Goal: Task Accomplishment & Management: Manage account settings

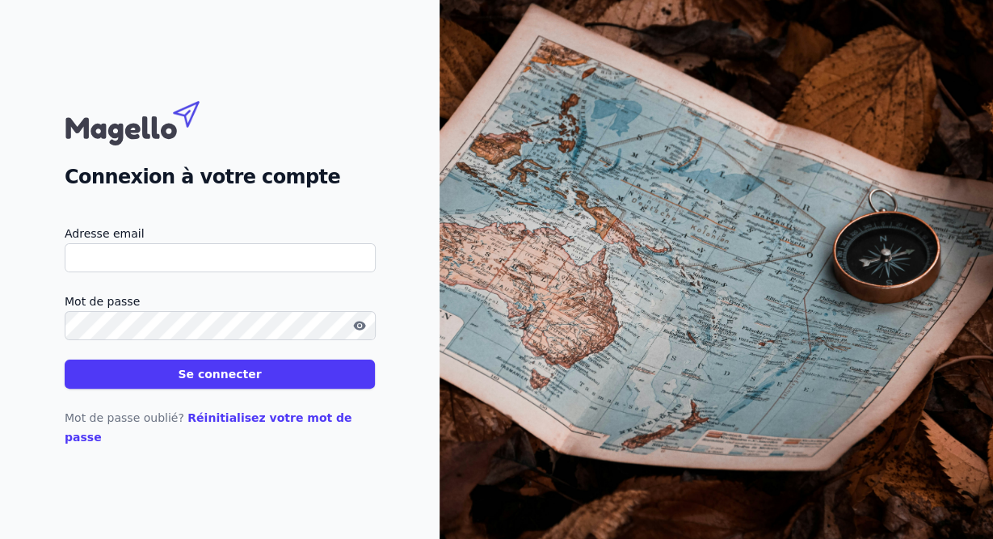
click at [155, 261] on input "Adresse email" at bounding box center [220, 257] width 311 height 29
click at [168, 272] on input "[PERSON_NAME].lefever" at bounding box center [220, 257] width 311 height 29
type input "[PERSON_NAME][EMAIL_ADDRESS][DOMAIN_NAME]"
click at [229, 382] on button "Se connecter" at bounding box center [220, 374] width 310 height 29
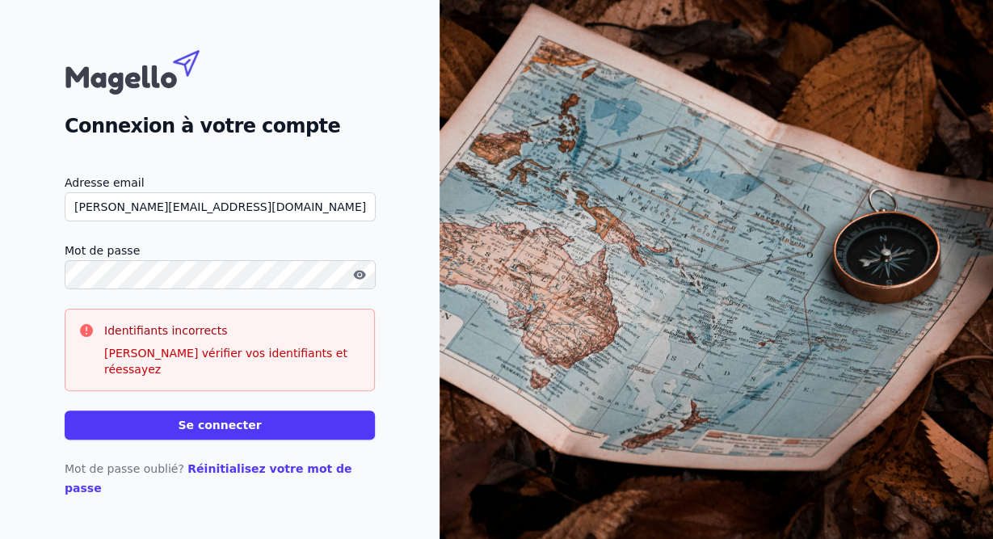
click at [362, 281] on icon "button" at bounding box center [359, 274] width 13 height 13
click at [238, 428] on button "Se connecter" at bounding box center [220, 425] width 310 height 29
click at [65, 411] on button "Se connecter" at bounding box center [220, 425] width 310 height 29
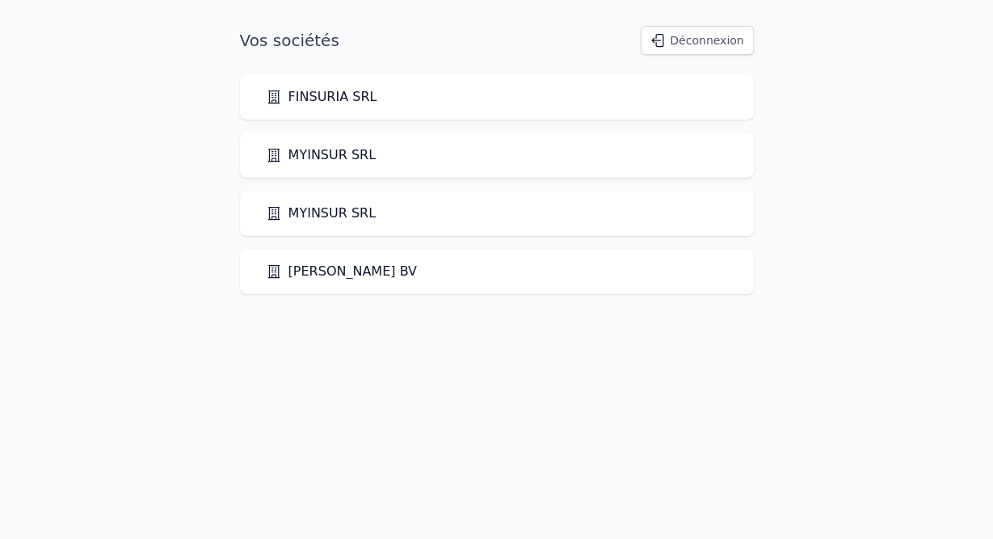
click at [455, 108] on div "FINSURIA SRL" at bounding box center [497, 96] width 514 height 45
click at [323, 97] on link "FINSURIA SRL" at bounding box center [322, 96] width 112 height 19
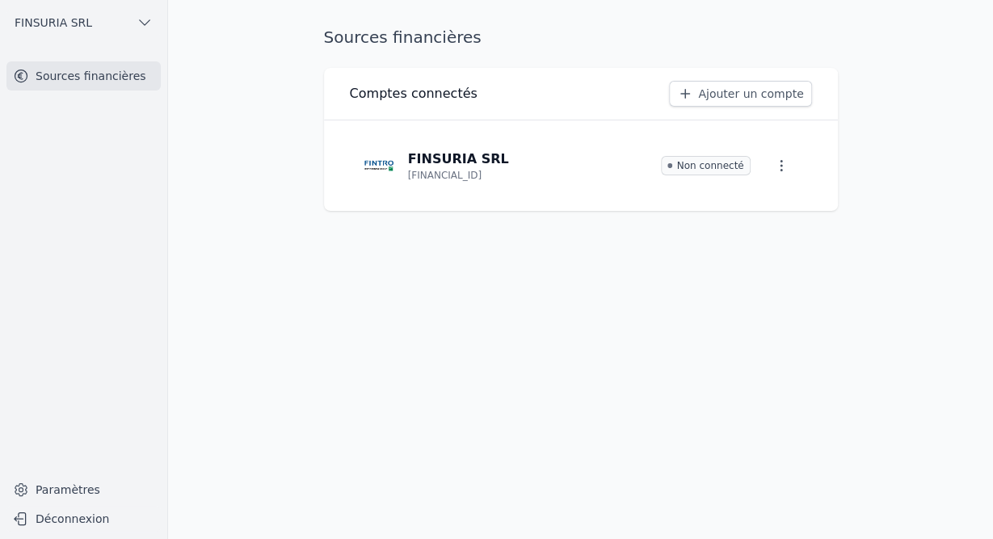
click at [715, 169] on span "Non connecté" at bounding box center [706, 165] width 90 height 19
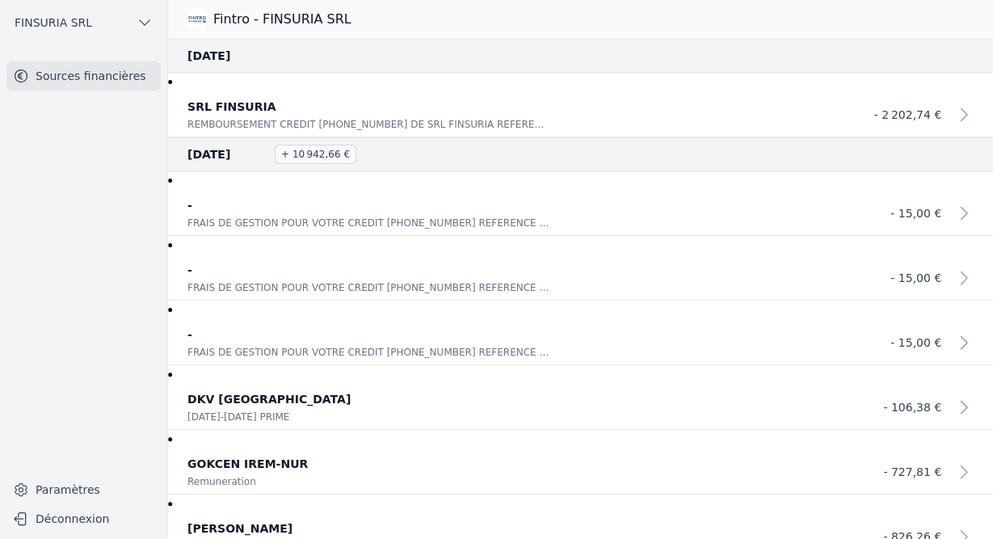
click at [244, 17] on h3 "Fintro - FINSURIA SRL" at bounding box center [282, 19] width 138 height 19
click at [141, 20] on icon "button" at bounding box center [145, 23] width 16 height 16
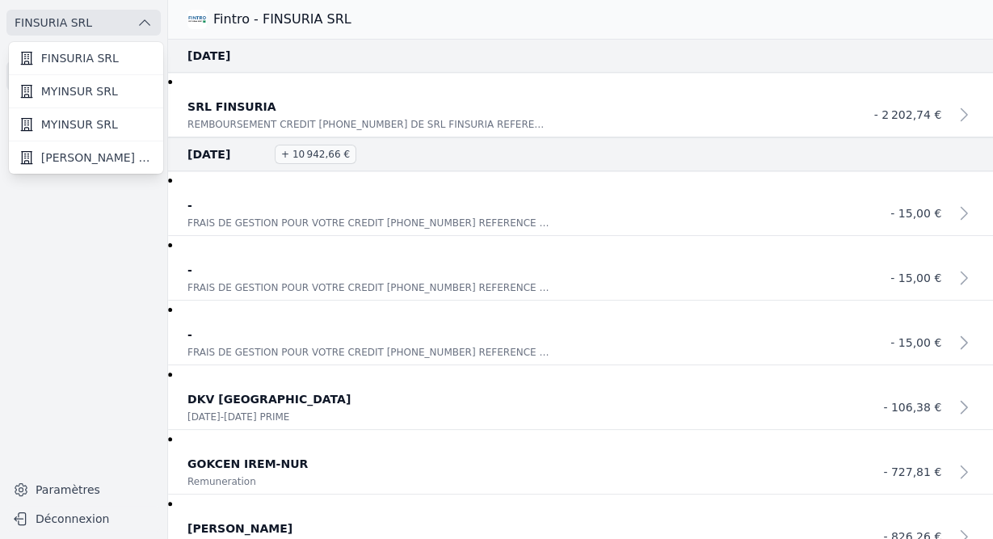
click at [94, 59] on span "FINSURIA SRL" at bounding box center [80, 58] width 78 height 16
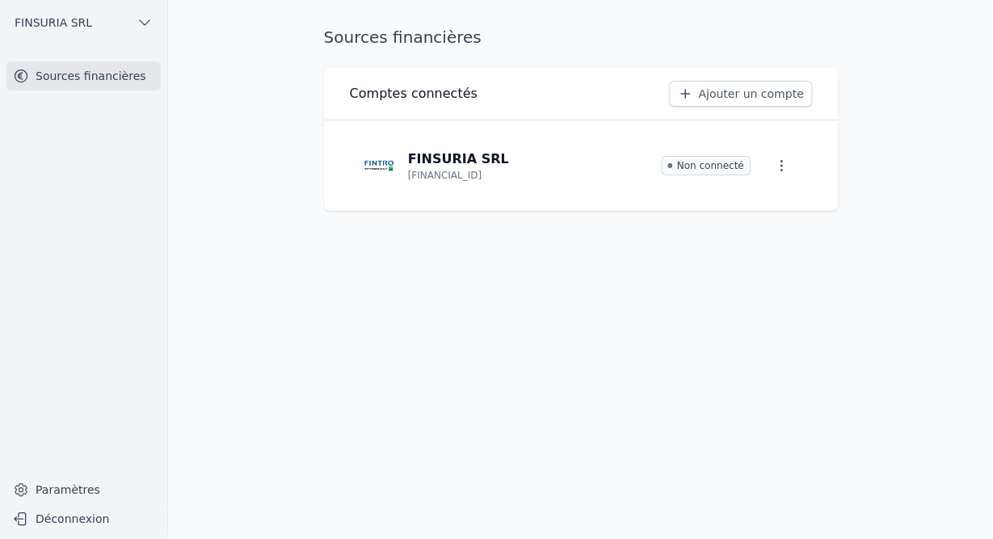
click at [751, 94] on link "Ajouter un compte" at bounding box center [740, 94] width 142 height 26
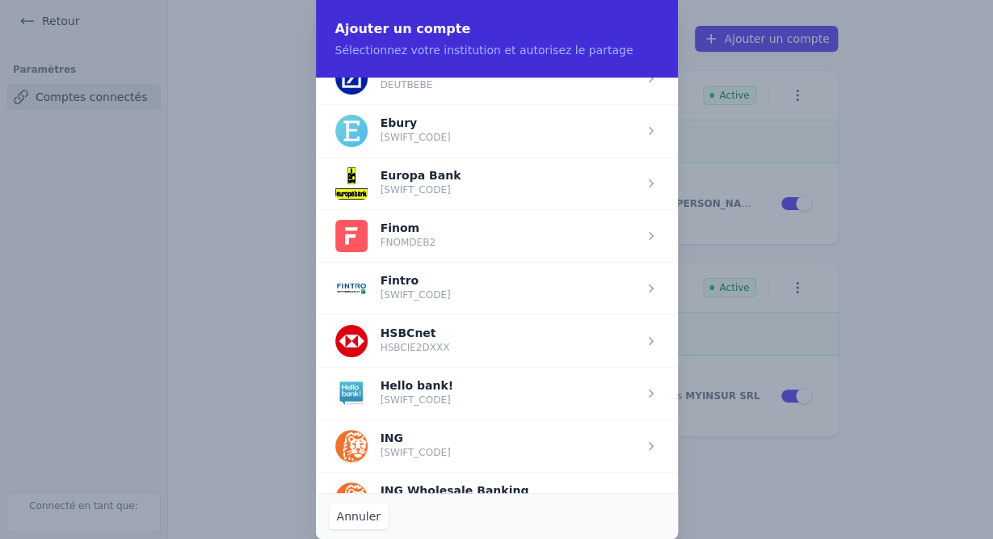
click at [416, 286] on span "button" at bounding box center [497, 288] width 362 height 53
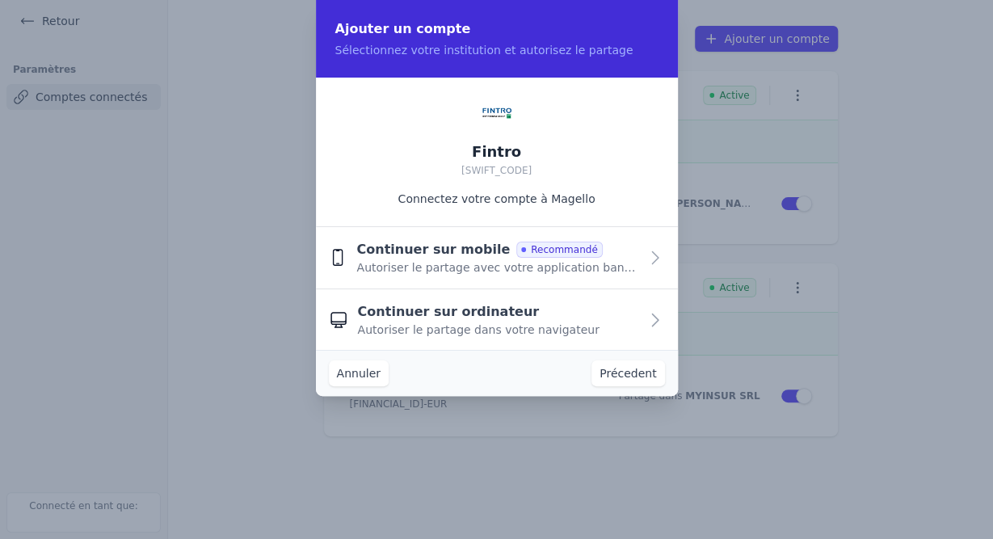
click at [437, 272] on span "Autoriser le partage avec votre application bancaire" at bounding box center [497, 267] width 282 height 16
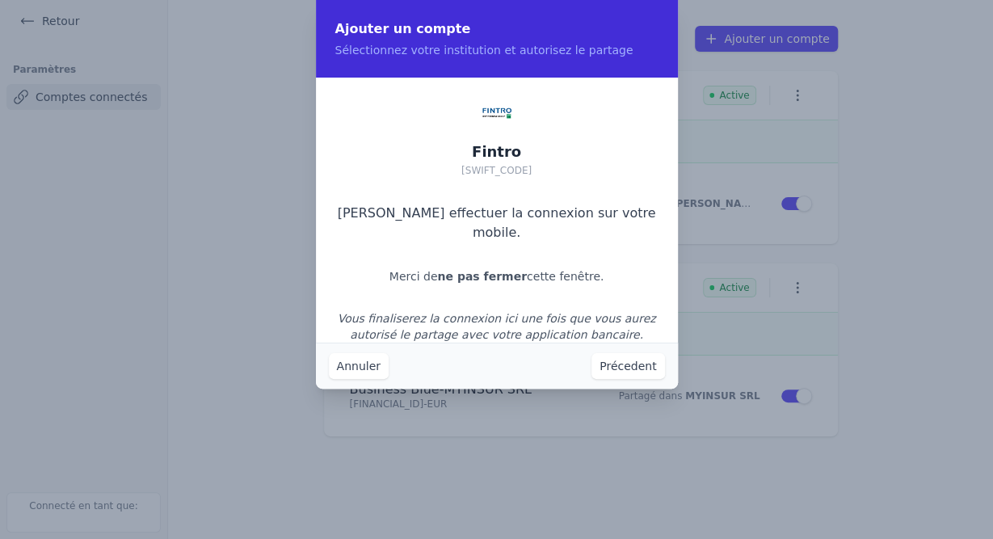
click at [618, 365] on button "Précedent" at bounding box center [628, 366] width 73 height 26
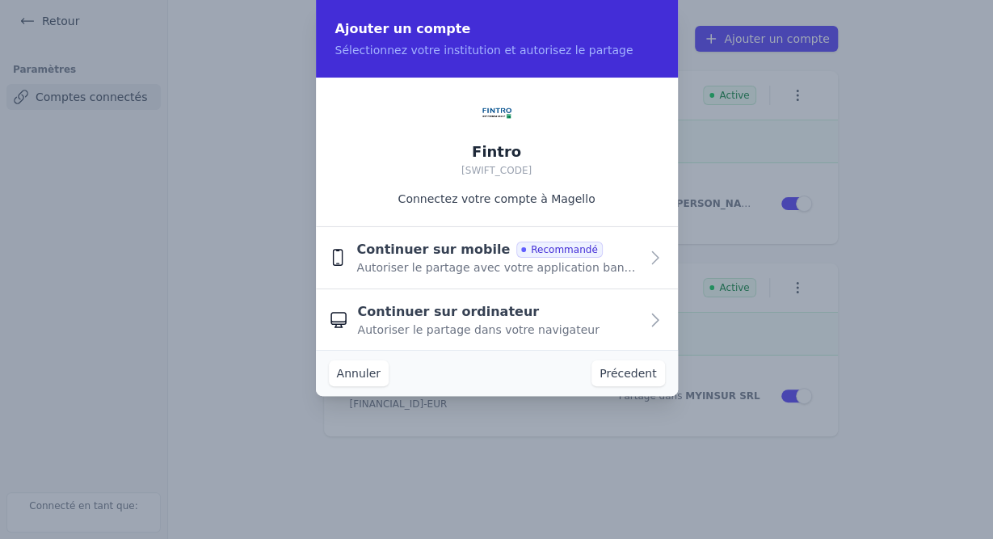
click at [559, 267] on span "Autoriser le partage avec votre application bancaire" at bounding box center [497, 267] width 282 height 16
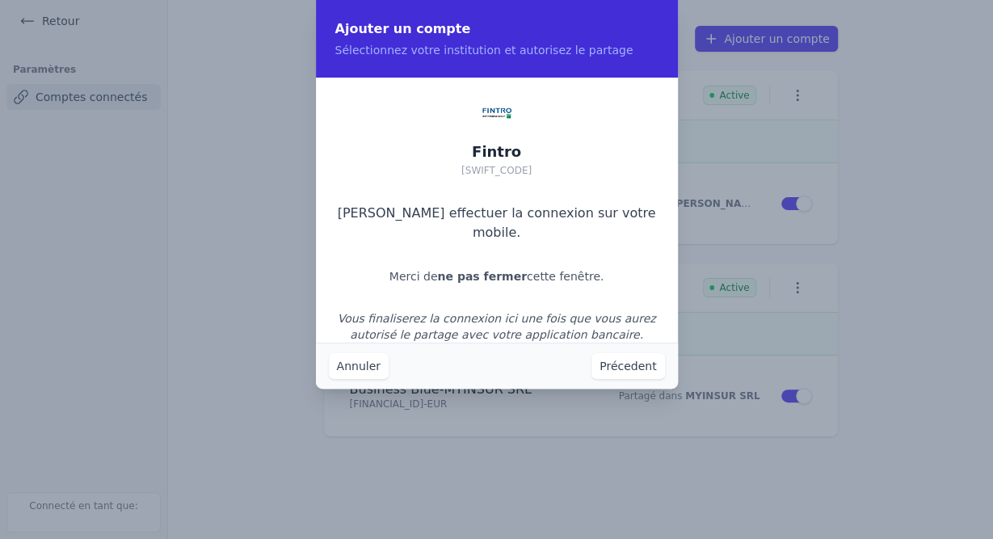
click at [365, 368] on button "Annuler" at bounding box center [359, 366] width 60 height 26
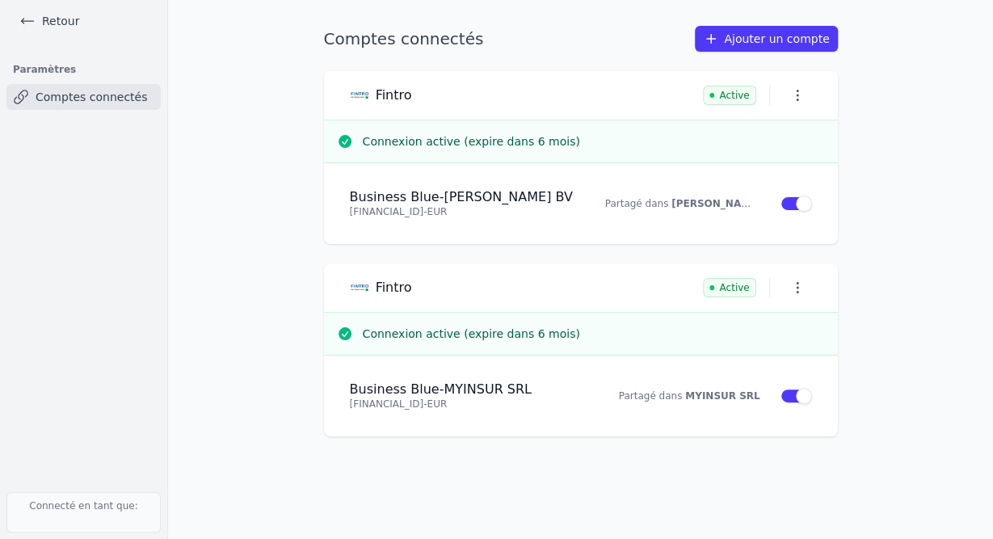
click at [57, 22] on link "Retour" at bounding box center [49, 21] width 73 height 23
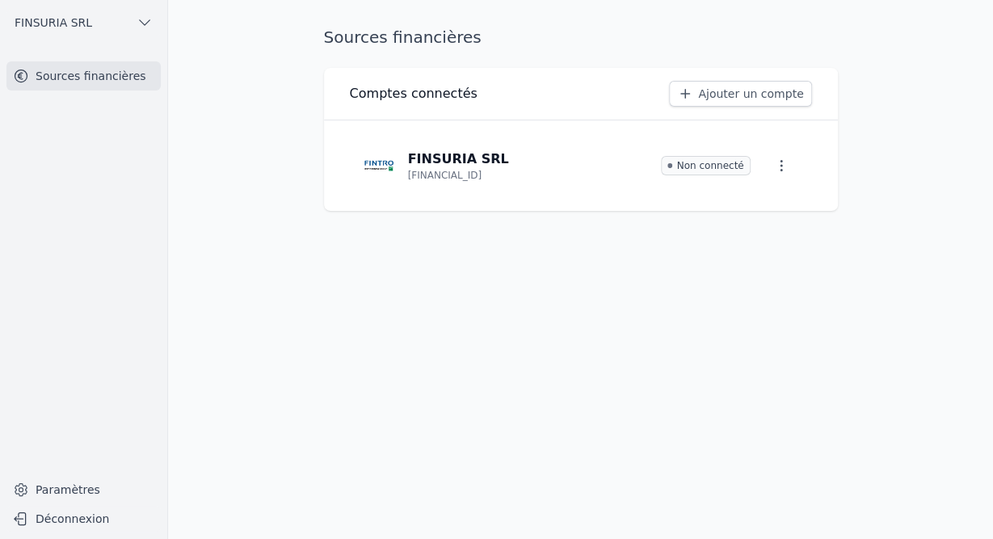
click at [782, 167] on icon "button" at bounding box center [782, 166] width 16 height 16
click at [762, 205] on span "Paramètres" at bounding box center [769, 203] width 65 height 16
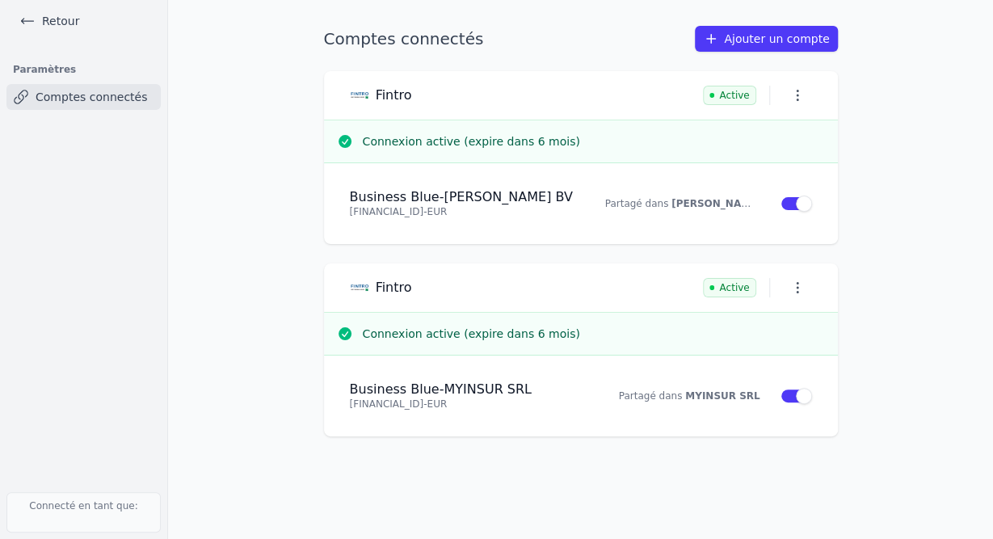
click at [796, 98] on icon "button" at bounding box center [798, 95] width 16 height 16
click at [237, 226] on div at bounding box center [496, 269] width 993 height 539
click at [35, 103] on link "Comptes connectés" at bounding box center [83, 97] width 154 height 26
click at [751, 44] on link "Ajouter un compte" at bounding box center [766, 39] width 142 height 26
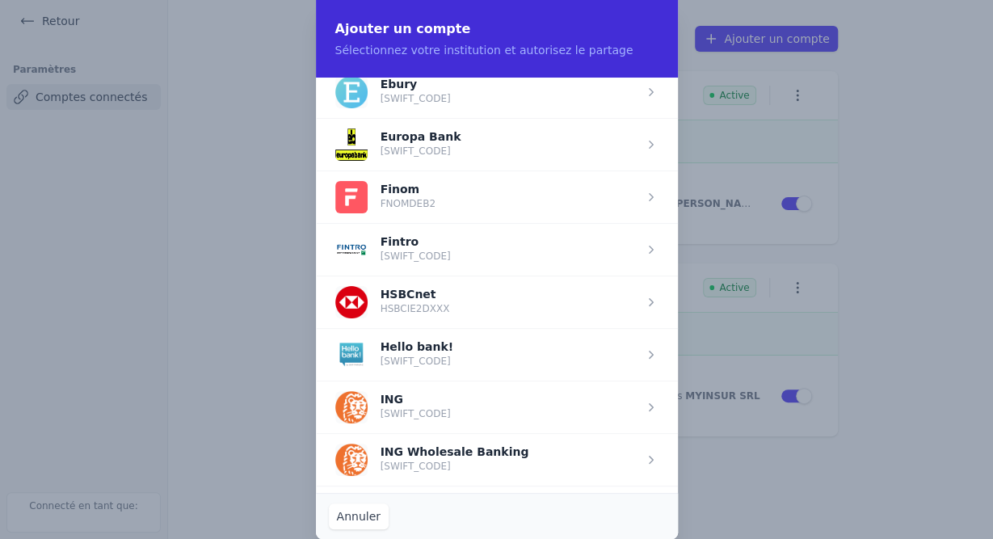
scroll to position [950, 0]
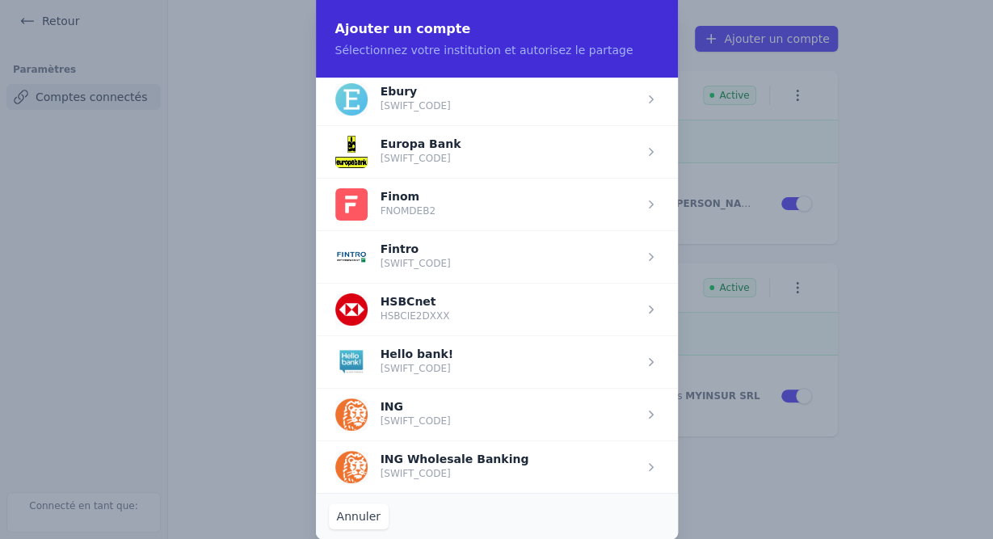
click at [379, 230] on span "button" at bounding box center [497, 256] width 362 height 53
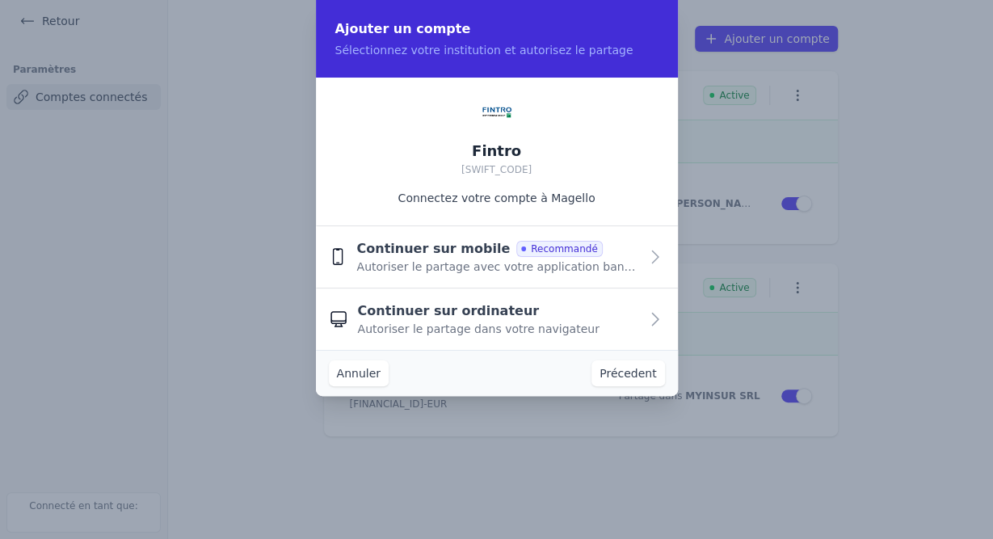
scroll to position [0, 0]
click at [517, 257] on span "Recommandé" at bounding box center [560, 250] width 86 height 16
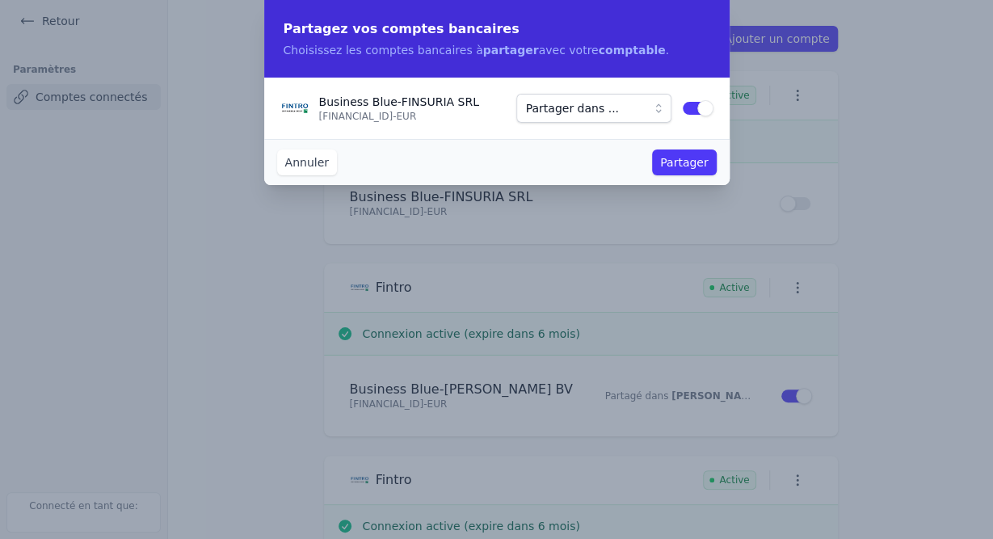
click at [594, 104] on span "Partager dans ..." at bounding box center [572, 108] width 93 height 19
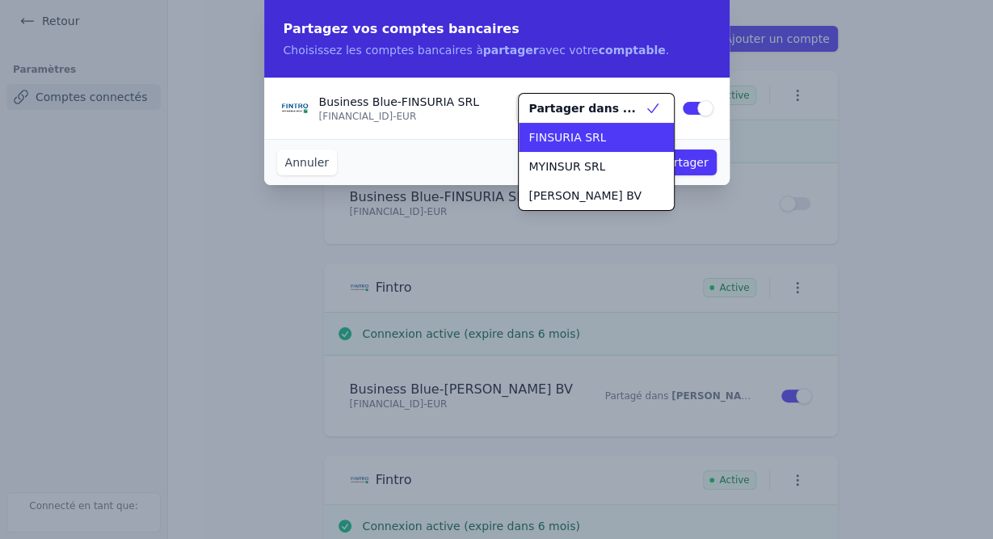
click at [564, 143] on span "FINSURIA SRL" at bounding box center [568, 137] width 78 height 16
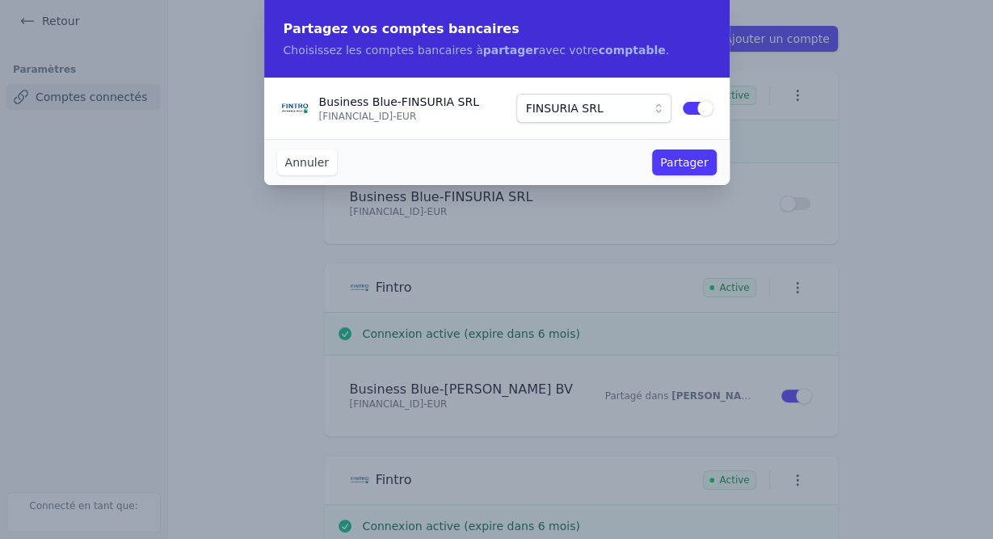
click at [538, 161] on div "Annuler Partager" at bounding box center [497, 162] width 466 height 46
click at [677, 162] on button "Partager" at bounding box center [684, 163] width 64 height 26
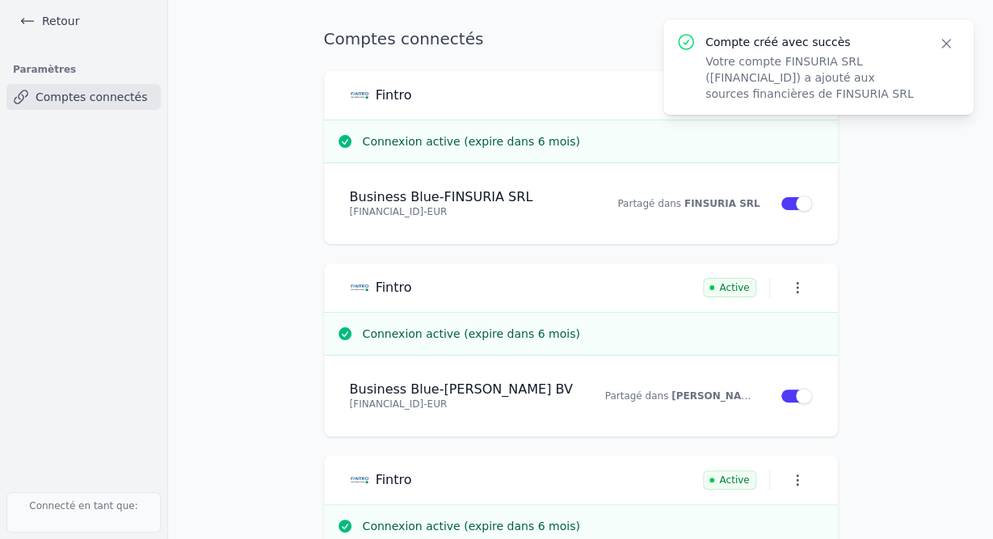
click at [861, 197] on div "Comptes connectés Ajouter un compte Fintro Active Connexion active (expire dans…" at bounding box center [581, 327] width 566 height 603
click at [873, 86] on p "Votre compte FINSURIA SRL ([FINANCIAL_ID]) a ajouté aux sources financières de …" at bounding box center [812, 77] width 213 height 49
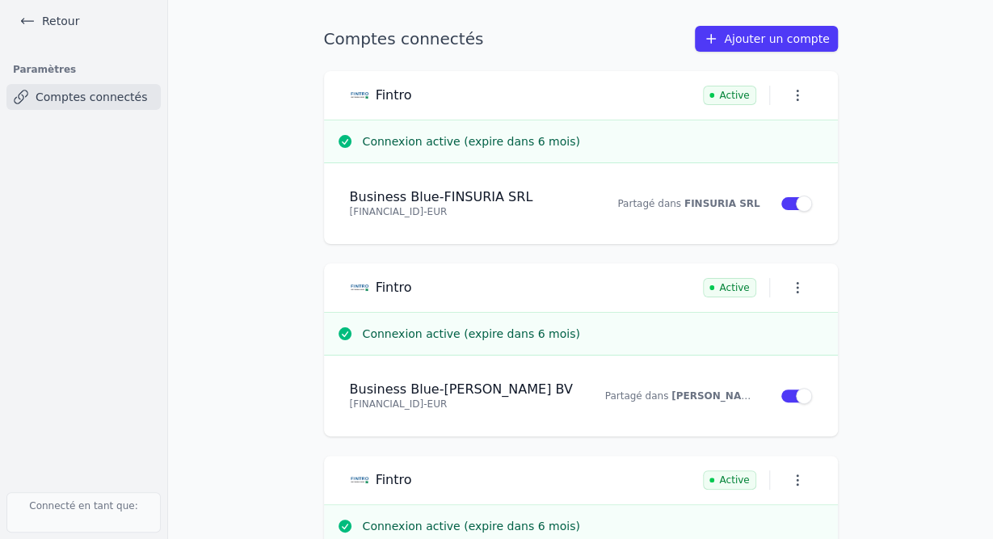
click at [932, 52] on main "Comptes connectés Ajouter un compte Fintro Active Connexion active (expire dans…" at bounding box center [496, 269] width 993 height 539
click at [795, 97] on icon "button" at bounding box center [798, 95] width 16 height 16
click at [924, 178] on div at bounding box center [496, 269] width 993 height 539
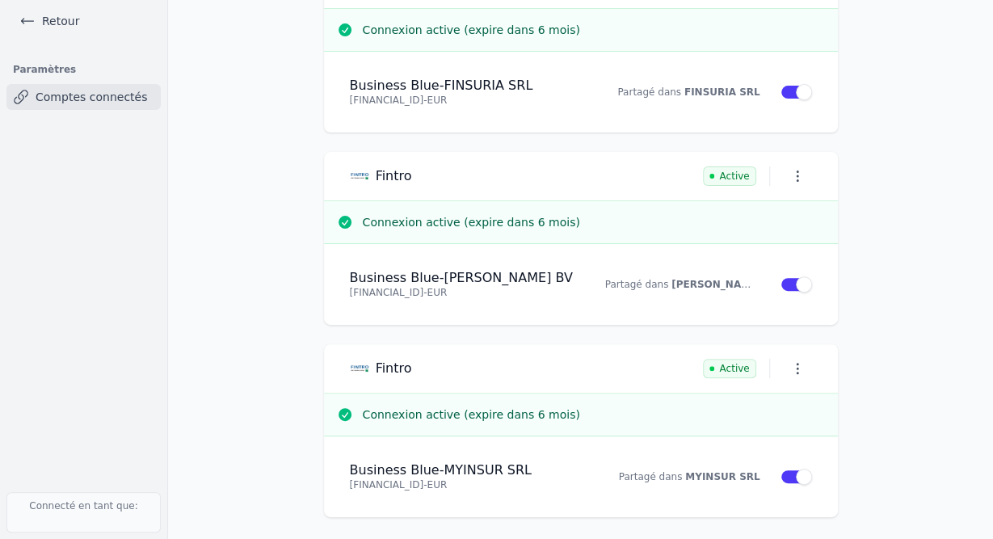
scroll to position [113, 0]
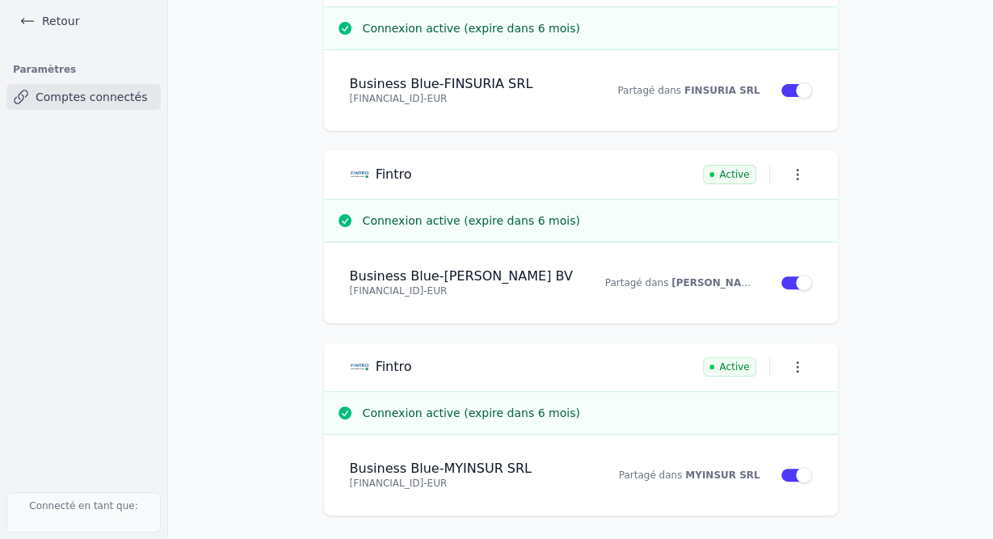
click at [97, 505] on p "Connecté en tant que:" at bounding box center [83, 512] width 154 height 40
click at [135, 507] on p "Connecté en tant que:" at bounding box center [83, 512] width 154 height 40
click at [119, 520] on p "Connecté en tant que:" at bounding box center [83, 512] width 154 height 40
click at [46, 508] on p "Connecté en tant que:" at bounding box center [83, 512] width 154 height 40
click at [101, 95] on link "Comptes connectés" at bounding box center [83, 97] width 154 height 26
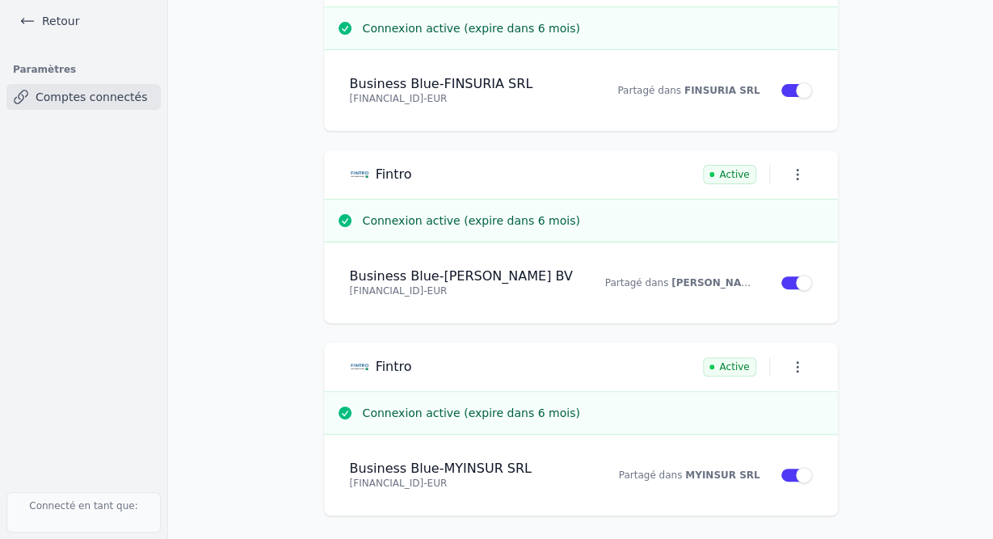
click at [66, 20] on link "Retour" at bounding box center [49, 21] width 73 height 23
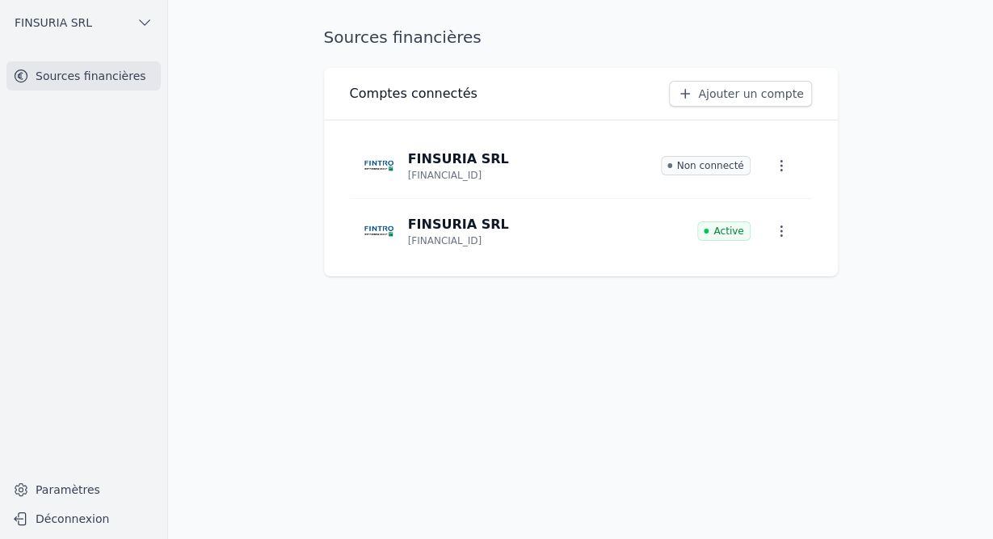
click at [781, 173] on icon "button" at bounding box center [782, 166] width 16 height 16
click at [766, 240] on button "Supprimer" at bounding box center [758, 236] width 107 height 32
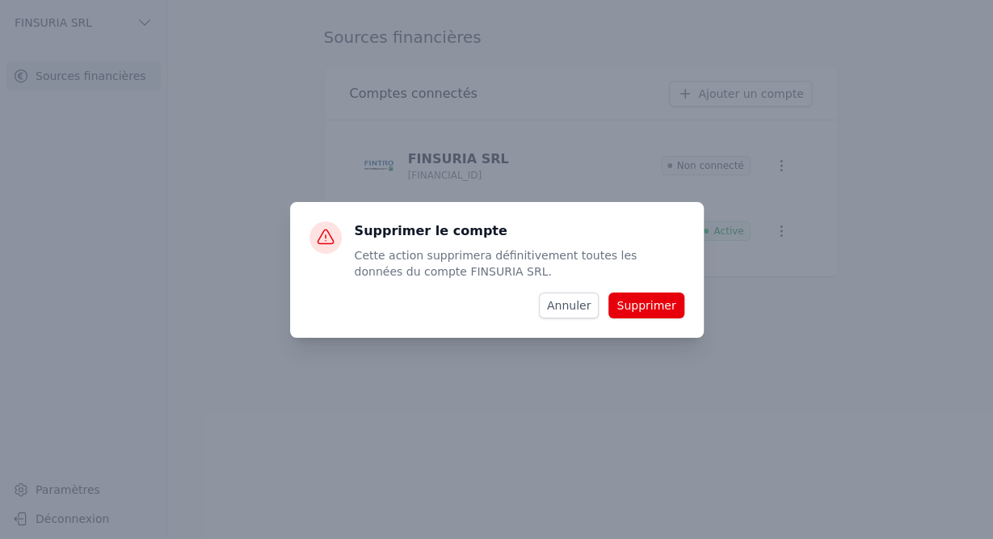
click at [633, 302] on button "Supprimer" at bounding box center [646, 306] width 75 height 26
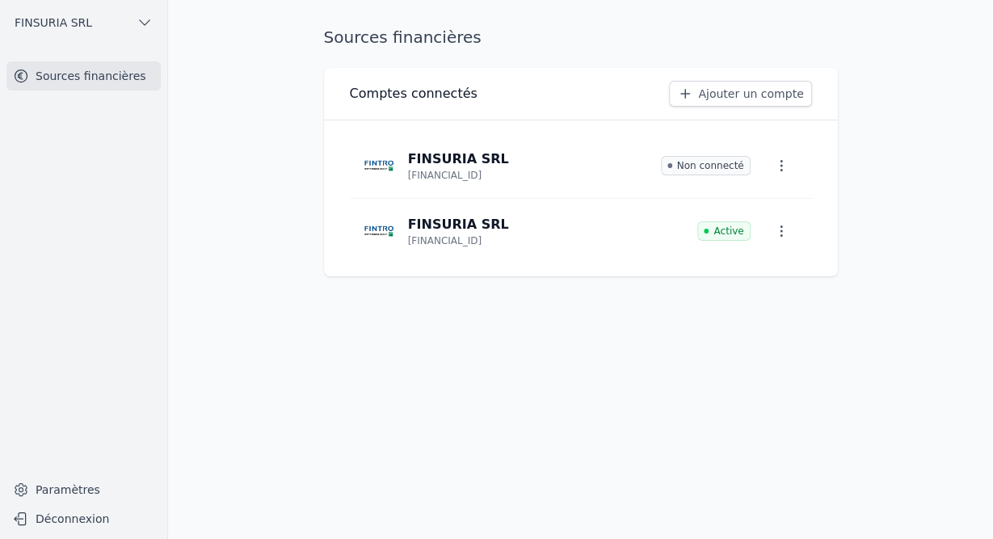
click at [146, 14] on button "FINSURIA SRL" at bounding box center [83, 23] width 154 height 26
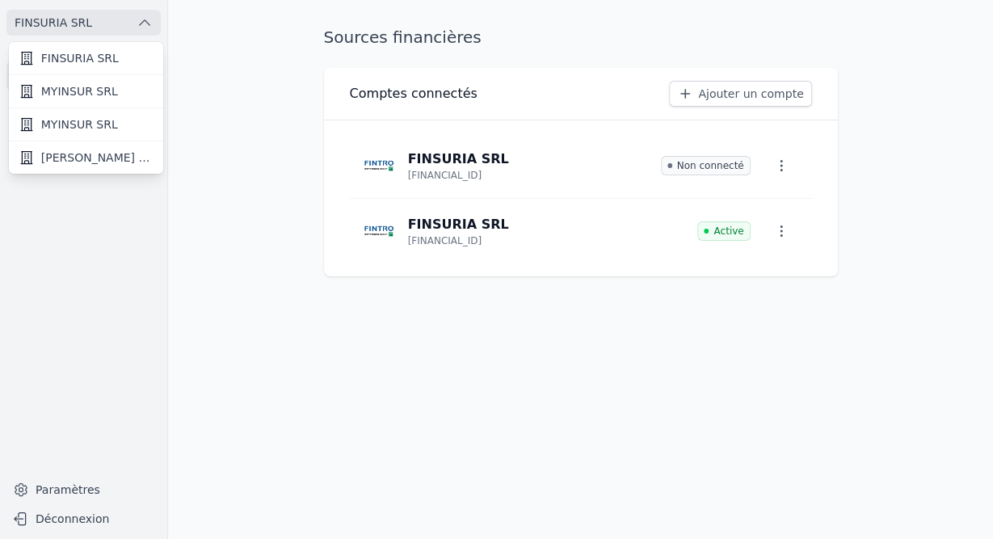
click at [96, 83] on span "MYINSUR SRL" at bounding box center [79, 91] width 77 height 16
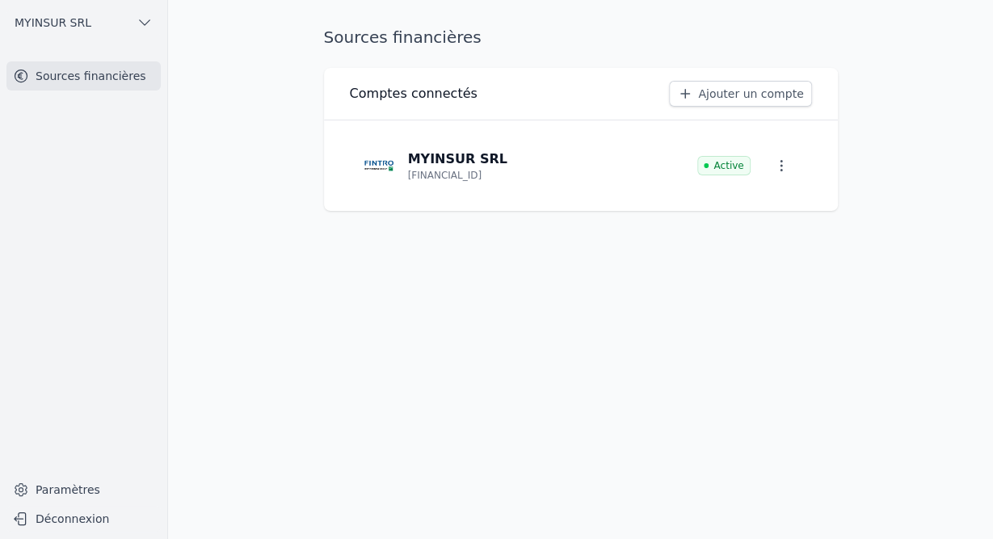
click at [141, 25] on icon "button" at bounding box center [145, 23] width 16 height 16
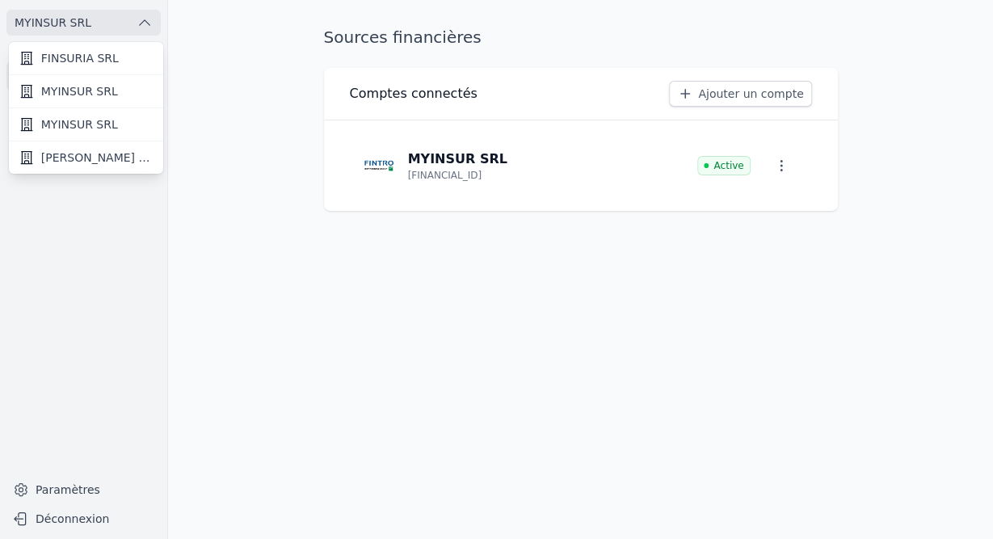
click at [88, 124] on span "MYINSUR SRL" at bounding box center [79, 124] width 77 height 16
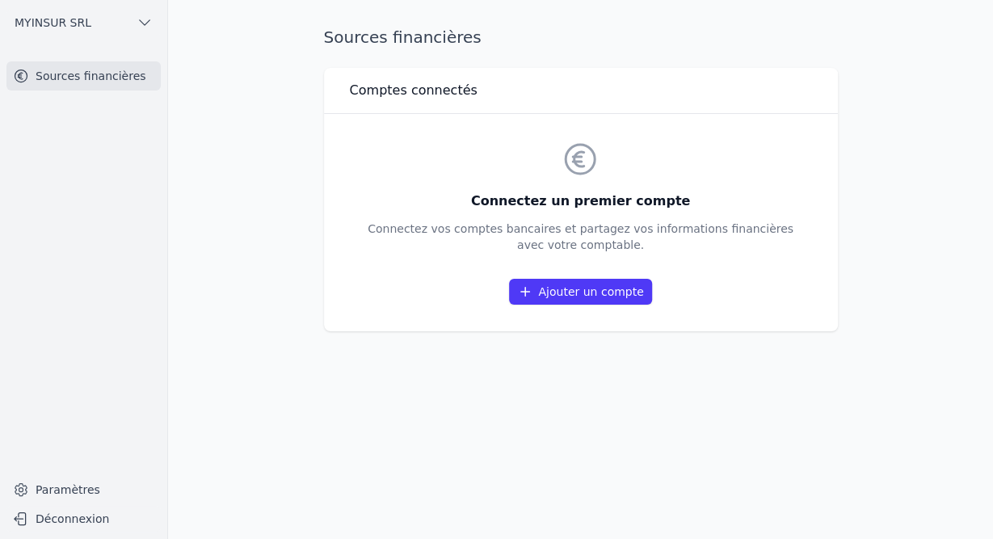
click at [134, 23] on button "MYINSUR SRL" at bounding box center [83, 23] width 154 height 26
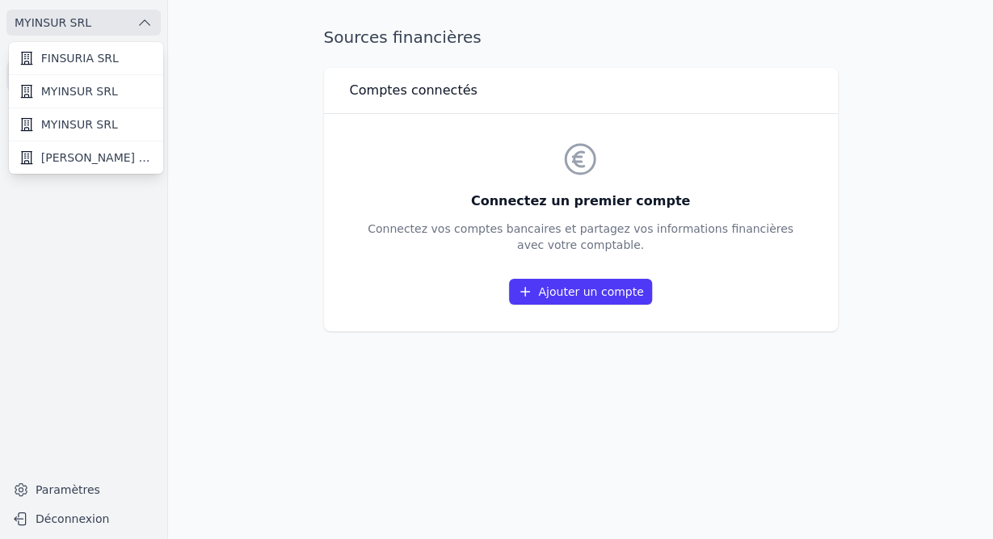
click at [67, 154] on span "[PERSON_NAME] BV" at bounding box center [97, 158] width 112 height 16
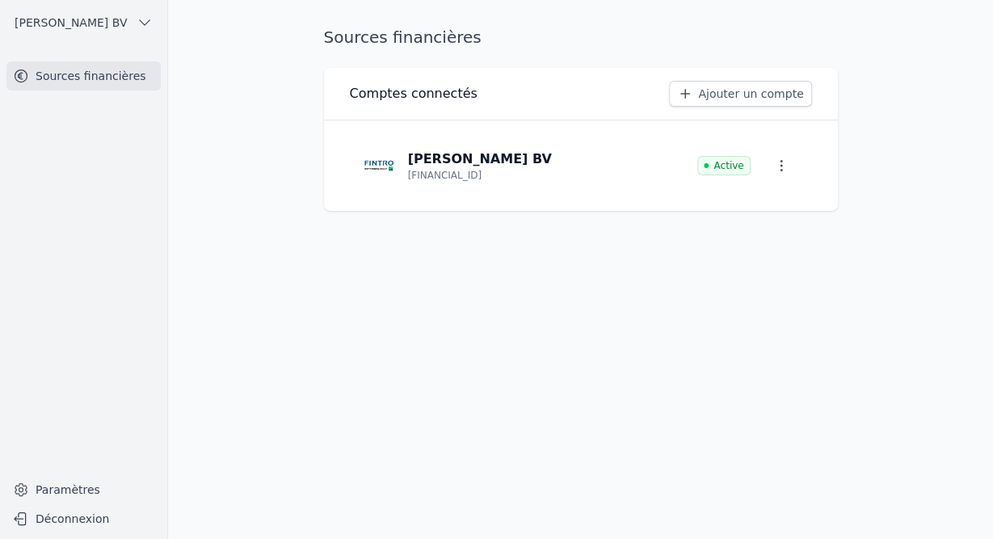
click at [134, 27] on button "[PERSON_NAME] BV" at bounding box center [83, 23] width 154 height 26
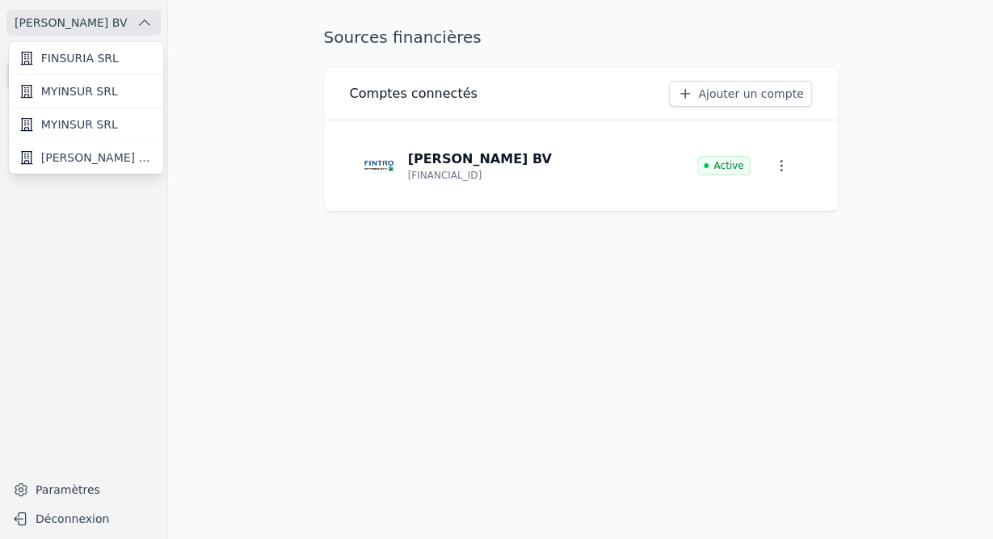
click at [59, 91] on span "MYINSUR SRL" at bounding box center [79, 91] width 77 height 16
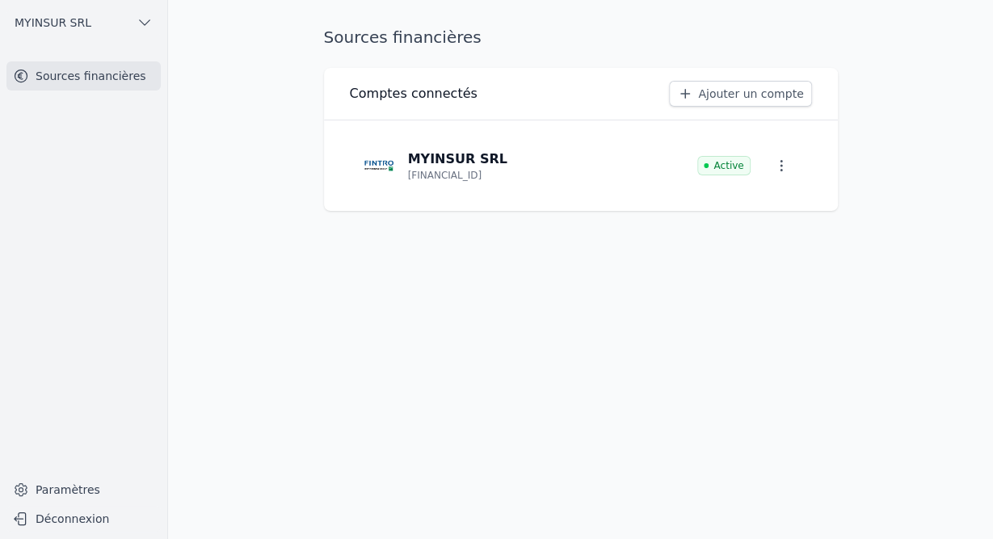
click at [137, 15] on button "MYINSUR SRL" at bounding box center [83, 23] width 154 height 26
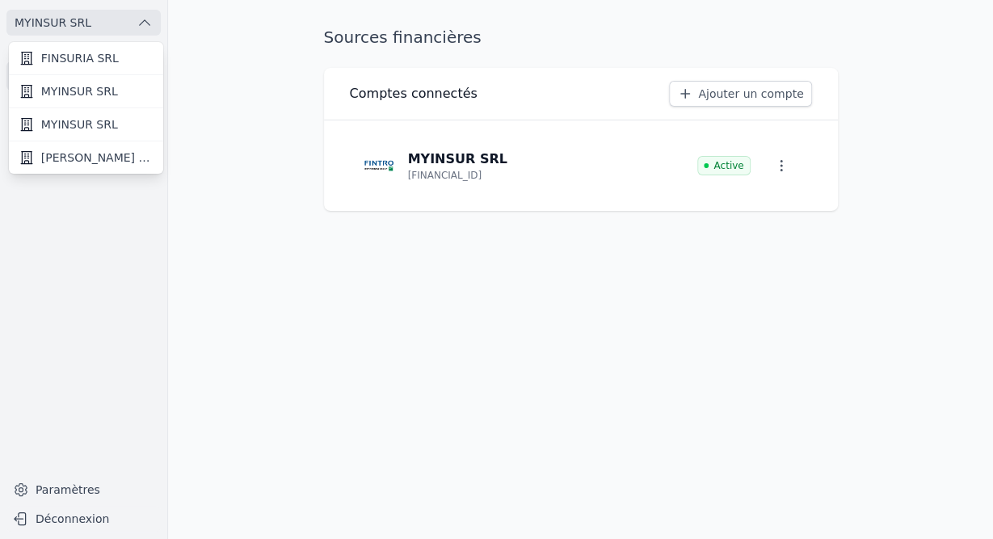
click at [256, 56] on div at bounding box center [496, 269] width 993 height 539
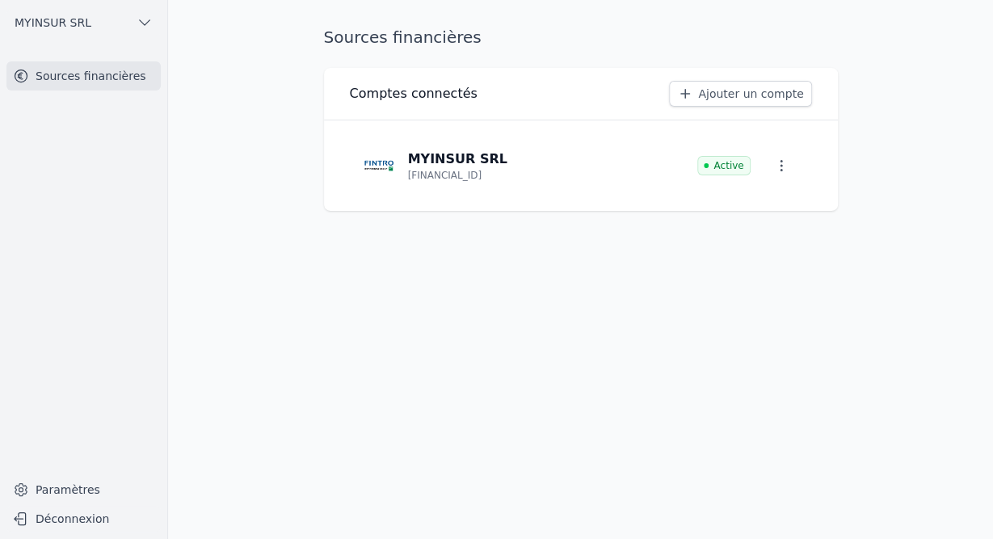
click at [156, 17] on button "MYINSUR SRL" at bounding box center [83, 23] width 154 height 26
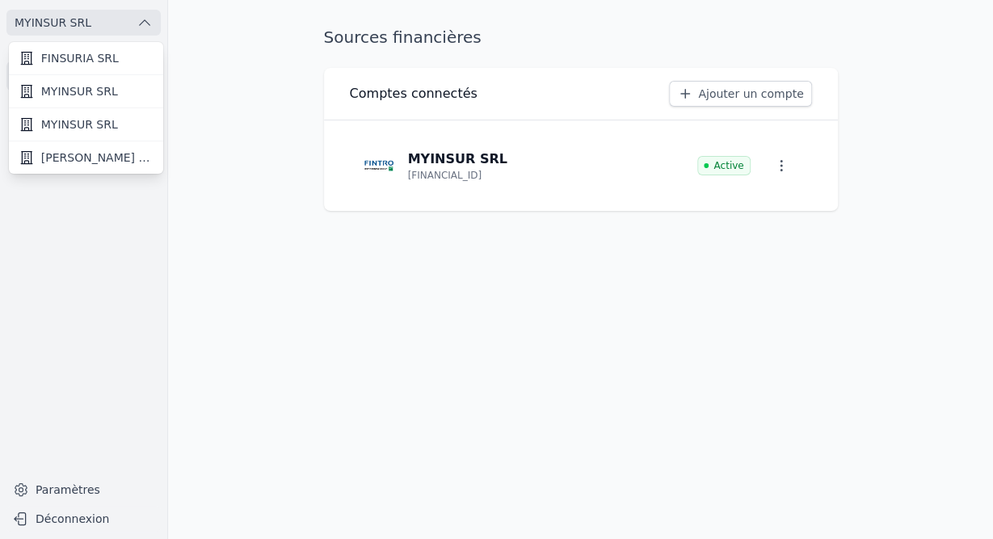
click at [27, 87] on icon at bounding box center [27, 91] width 16 height 16
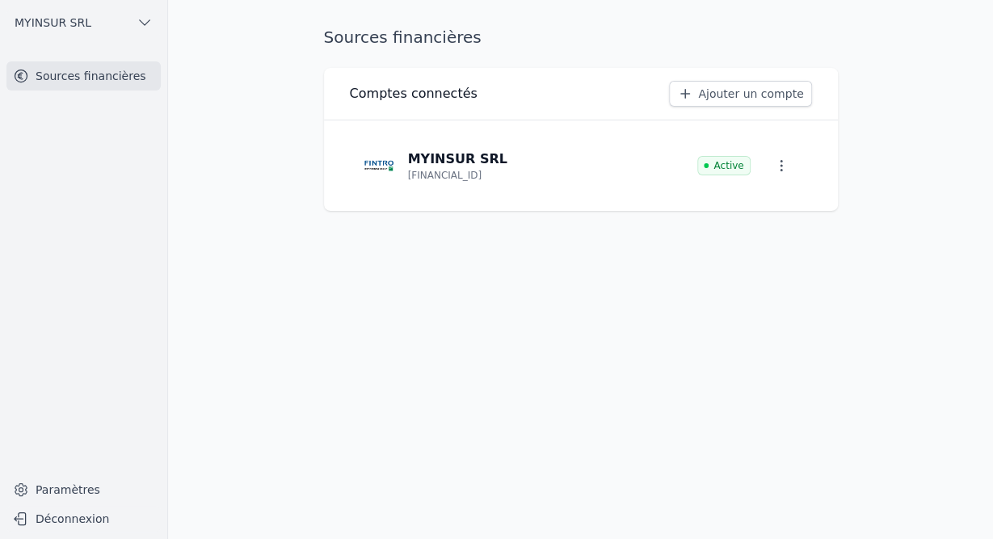
click at [148, 20] on icon "button" at bounding box center [145, 23] width 16 height 16
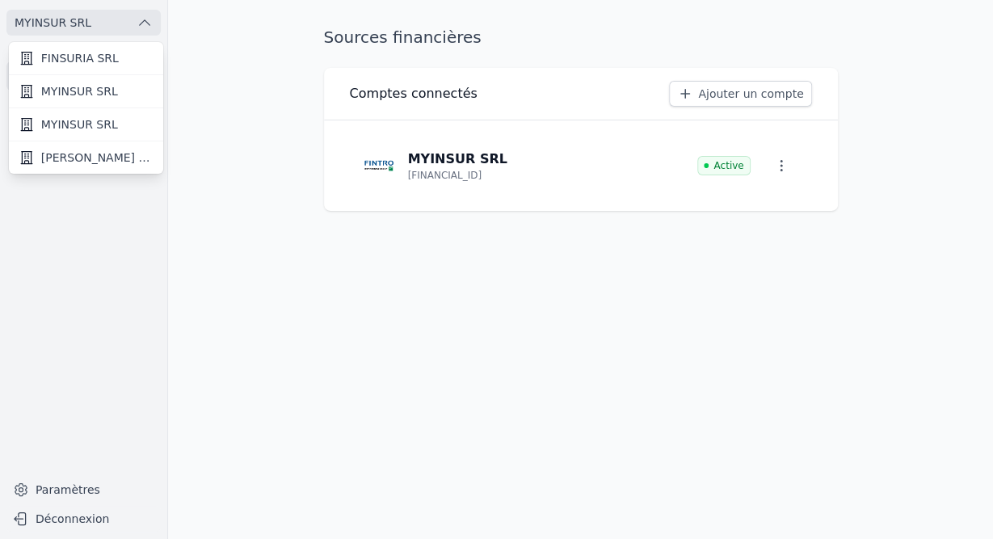
click at [95, 124] on span "MYINSUR SRL" at bounding box center [79, 124] width 77 height 16
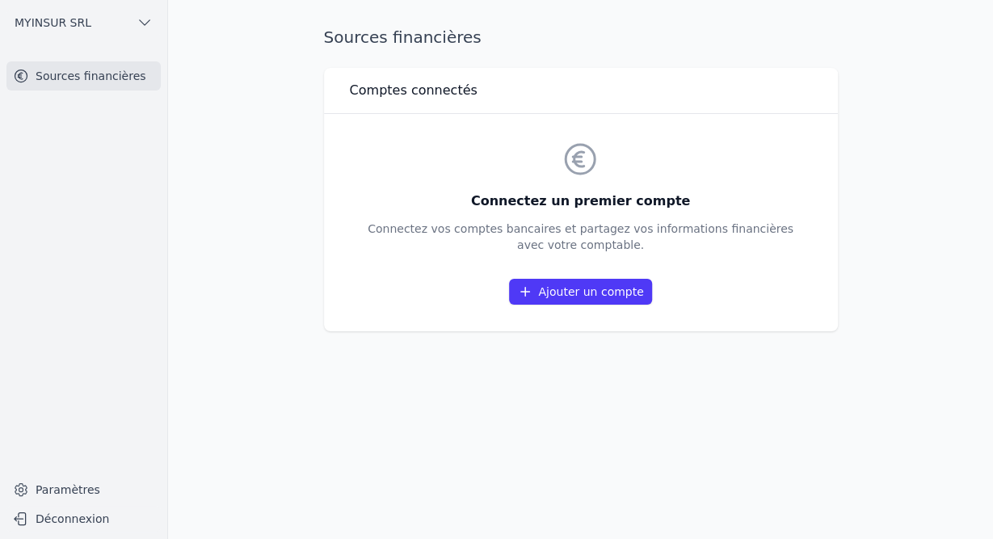
click at [66, 486] on link "Paramètres" at bounding box center [83, 490] width 154 height 26
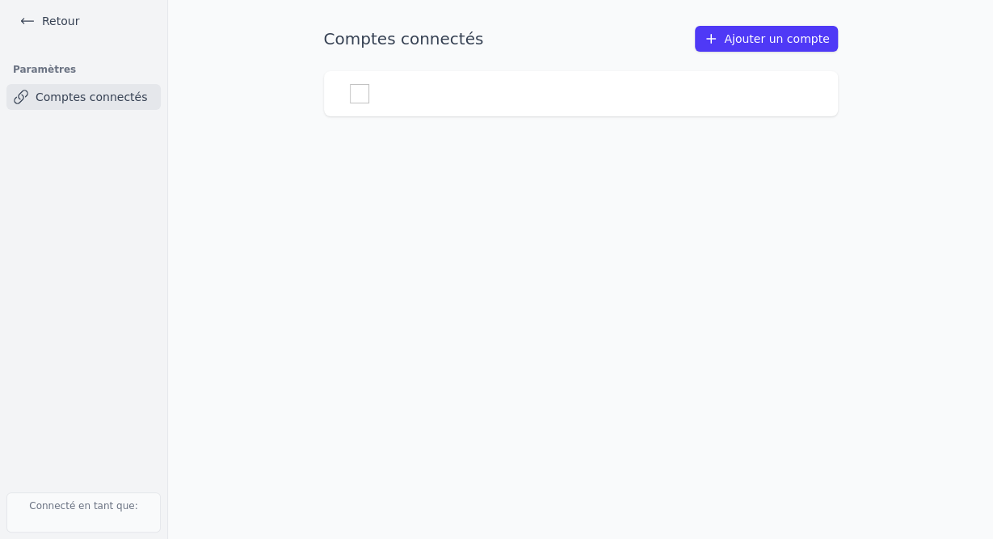
click at [376, 93] on div at bounding box center [581, 93] width 462 height 19
click at [626, 182] on div "Comptes connectés Ajouter un compte" at bounding box center [581, 269] width 566 height 487
click at [63, 19] on link "Retour" at bounding box center [49, 21] width 73 height 23
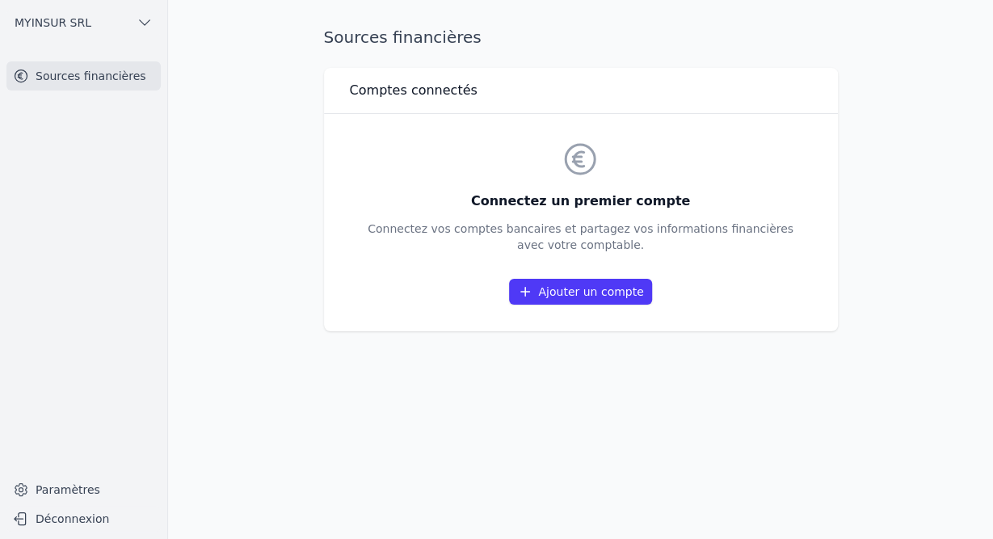
click at [277, 103] on main "Sources financières Comptes connectés Connectez un premier compte Connectez vos…" at bounding box center [496, 269] width 993 height 539
click at [112, 11] on button "MYINSUR SRL" at bounding box center [83, 23] width 154 height 26
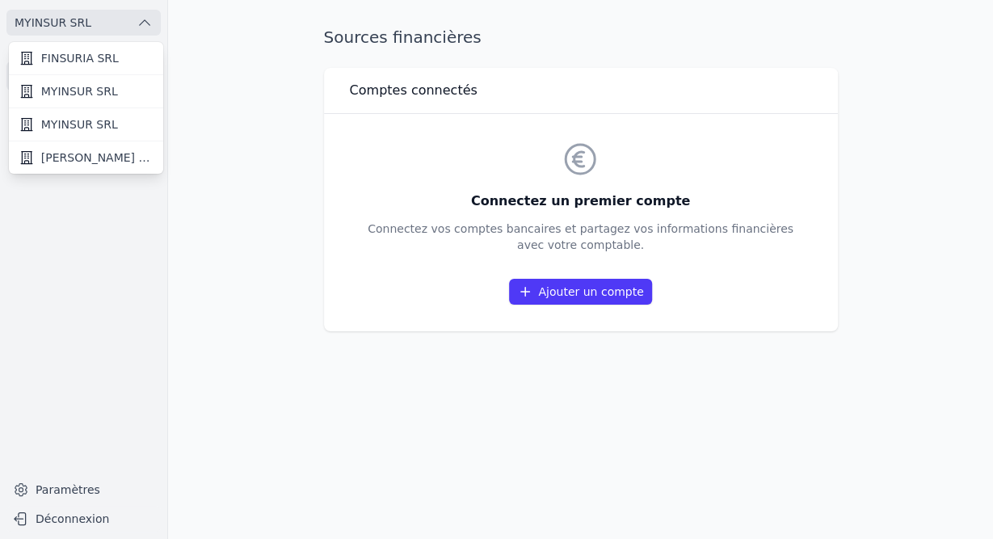
click at [117, 92] on link "MYINSUR SRL" at bounding box center [86, 91] width 154 height 33
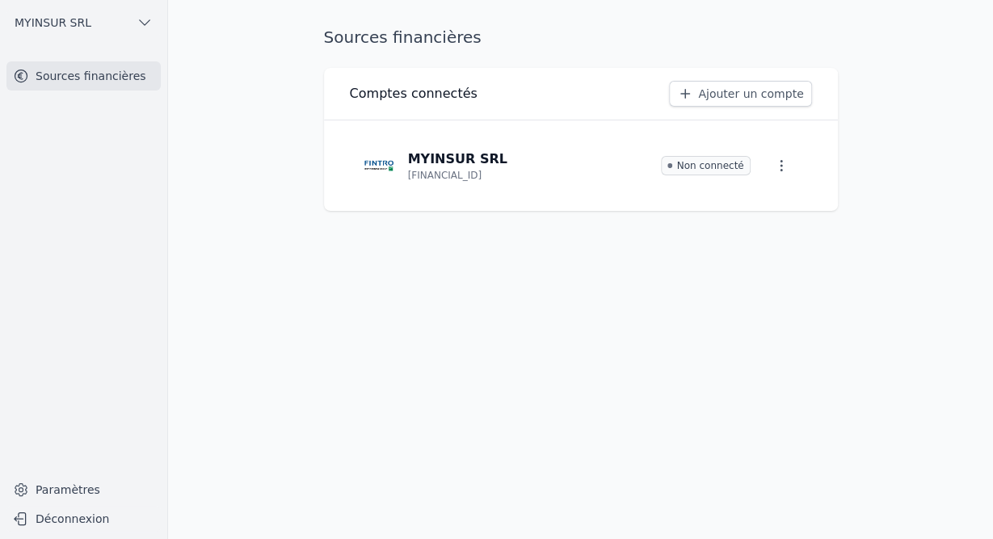
click at [152, 23] on icon "button" at bounding box center [145, 23] width 16 height 16
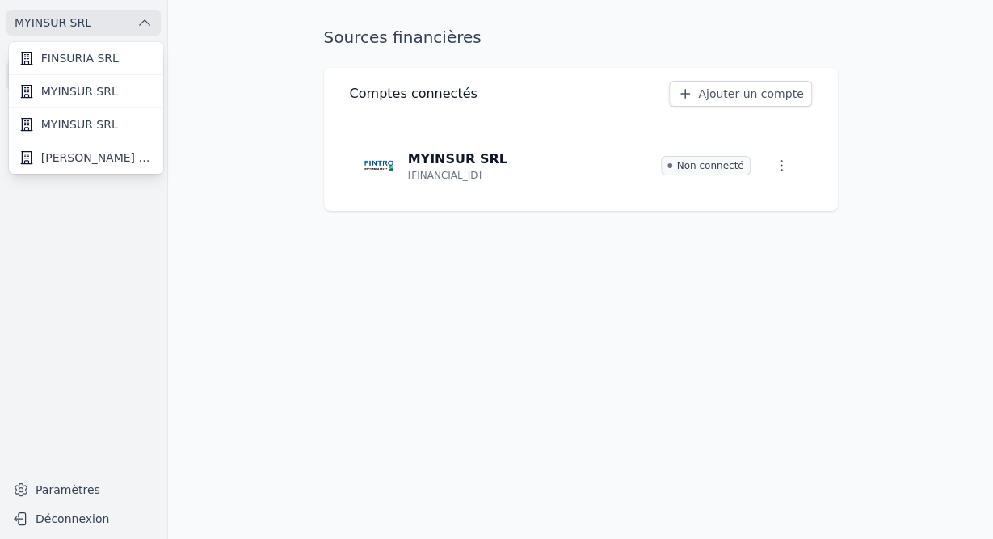
click at [110, 158] on span "[PERSON_NAME] BV" at bounding box center [97, 158] width 112 height 16
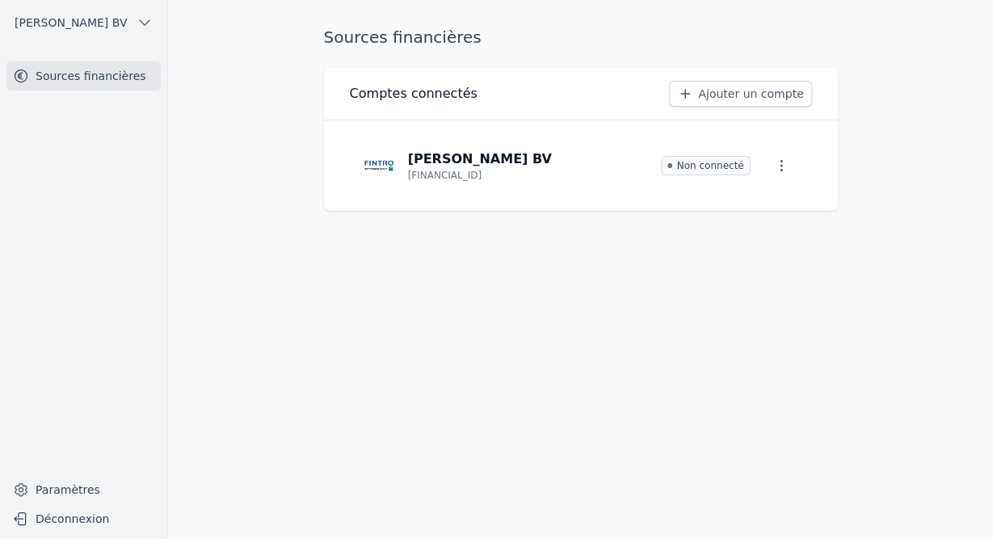
click at [778, 277] on div "Sources financières Comptes connectés Ajouter un compte [PERSON_NAME] BV [FINAN…" at bounding box center [581, 269] width 566 height 487
click at [777, 167] on icon "button" at bounding box center [782, 166] width 16 height 16
click at [762, 214] on link "Paramètres" at bounding box center [758, 203] width 107 height 33
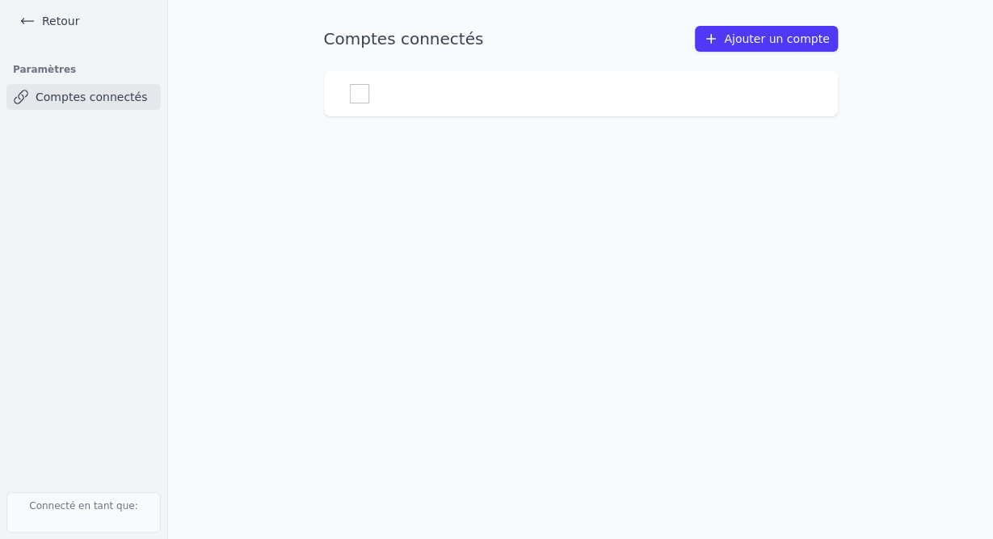
click at [399, 95] on div at bounding box center [581, 93] width 462 height 19
click at [329, 96] on div at bounding box center [581, 93] width 514 height 45
click at [63, 16] on link "Retour" at bounding box center [49, 21] width 73 height 23
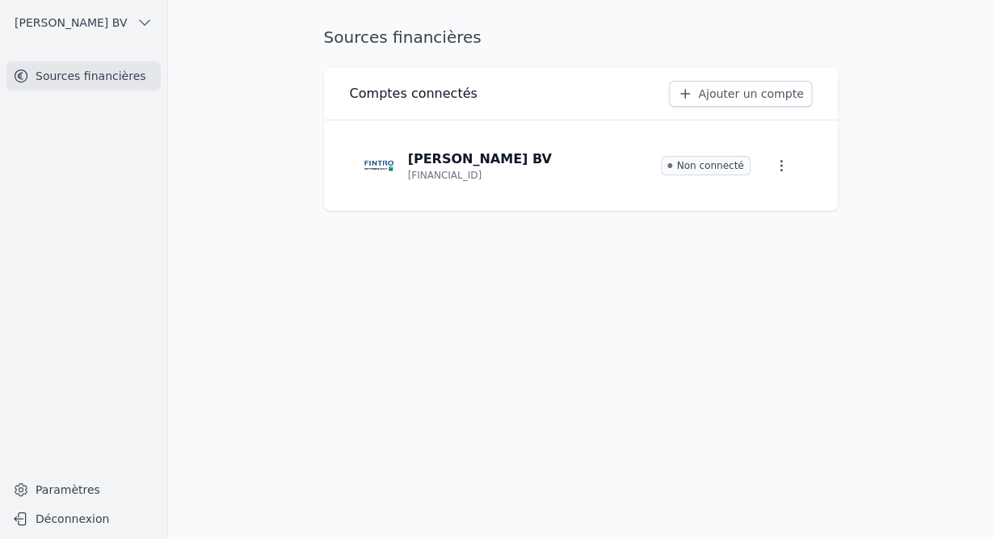
click at [95, 20] on span "[PERSON_NAME] BV" at bounding box center [71, 23] width 113 height 16
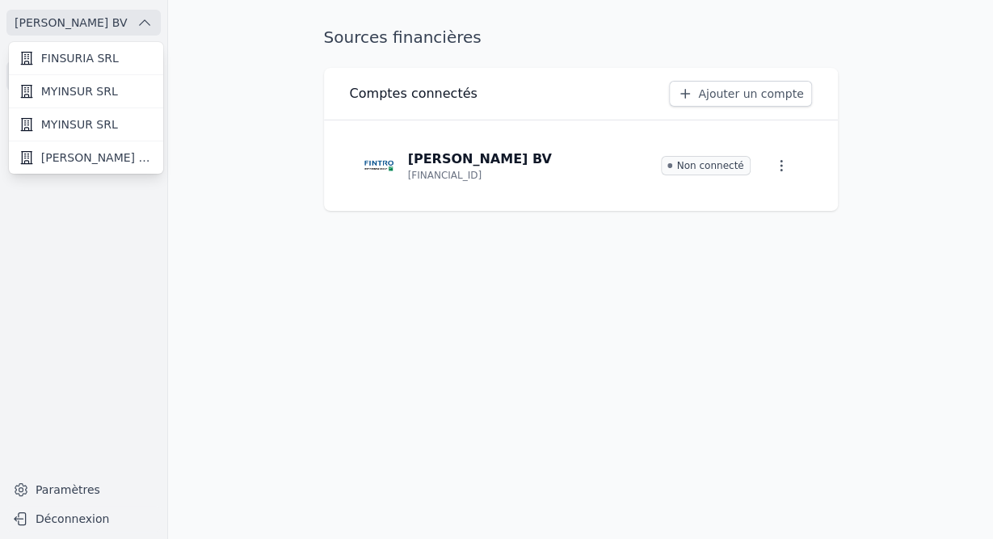
click at [82, 80] on link "MYINSUR SRL" at bounding box center [86, 91] width 154 height 33
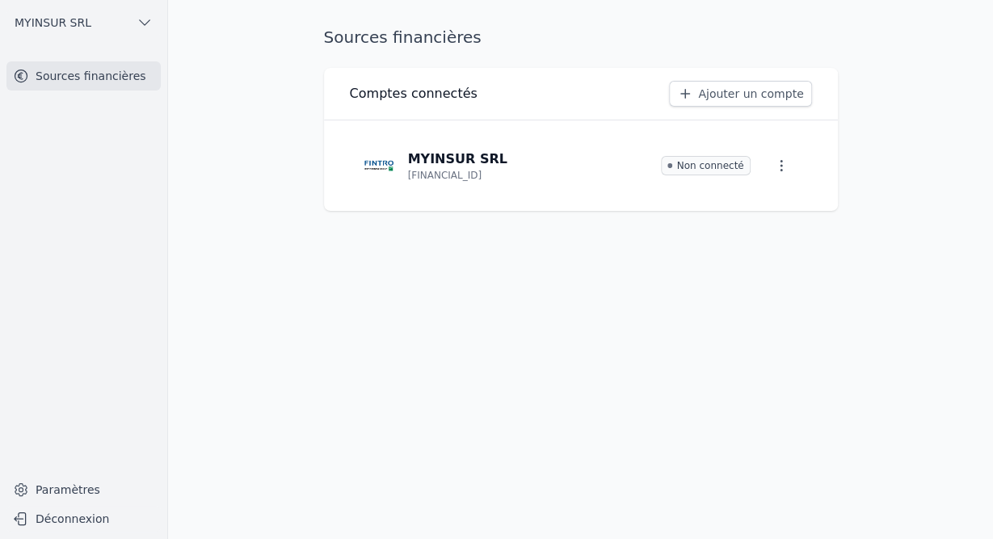
click at [88, 19] on button "MYINSUR SRL" at bounding box center [83, 23] width 154 height 26
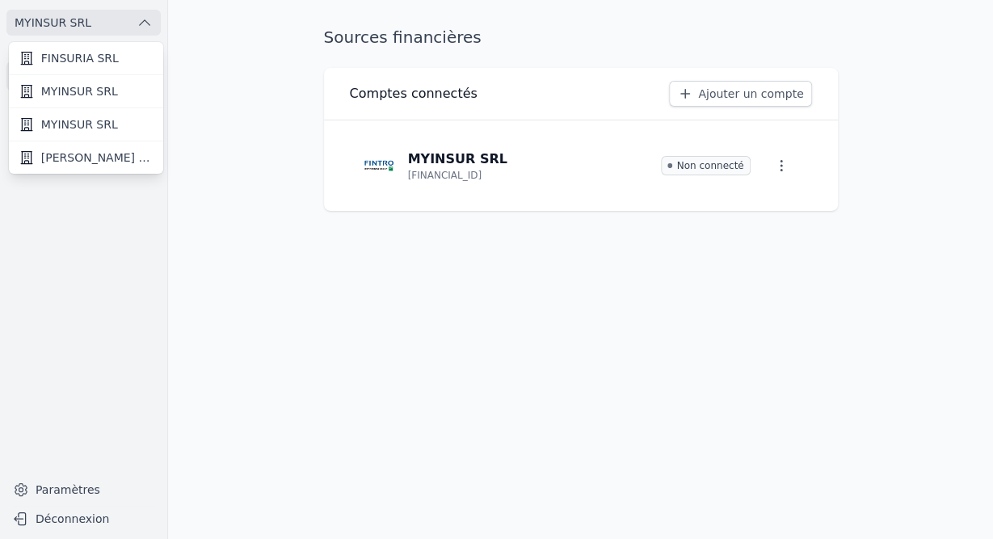
click at [75, 60] on span "FINSURIA SRL" at bounding box center [80, 58] width 78 height 16
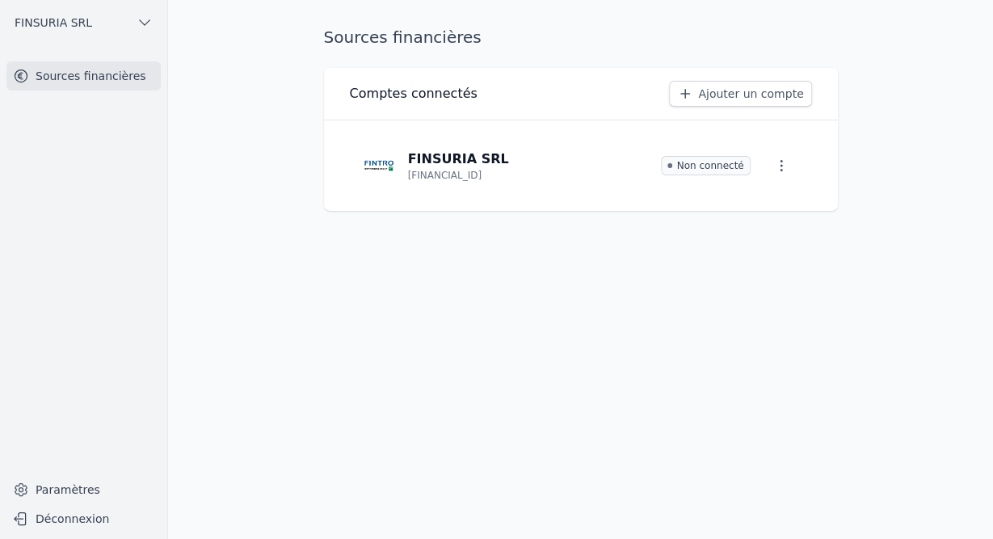
click at [615, 242] on div "Sources financières Comptes connectés Ajouter un compte FINSURIA SRL [FINANCIAL…" at bounding box center [581, 269] width 566 height 487
click at [503, 182] on link "FINSURIA SRL [FINANCIAL_ID] Non connecté" at bounding box center [581, 165] width 462 height 65
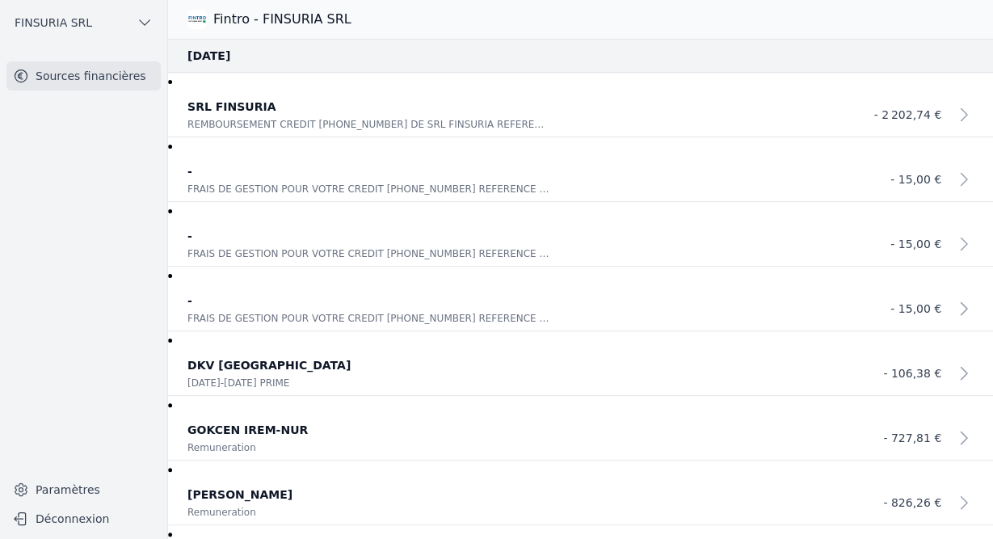
click at [113, 19] on button "FINSURIA SRL" at bounding box center [83, 23] width 154 height 26
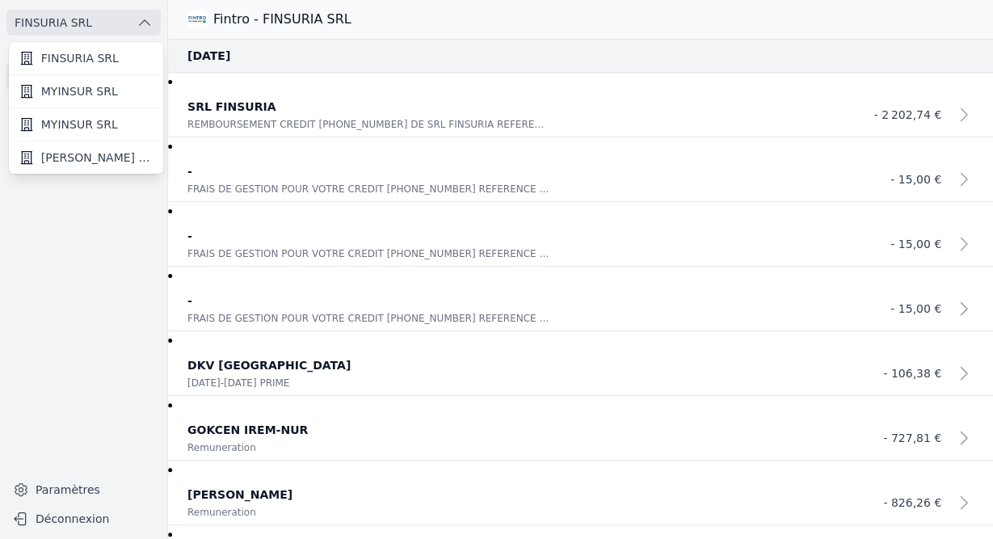
click at [114, 86] on link "MYINSUR SRL" at bounding box center [86, 91] width 154 height 33
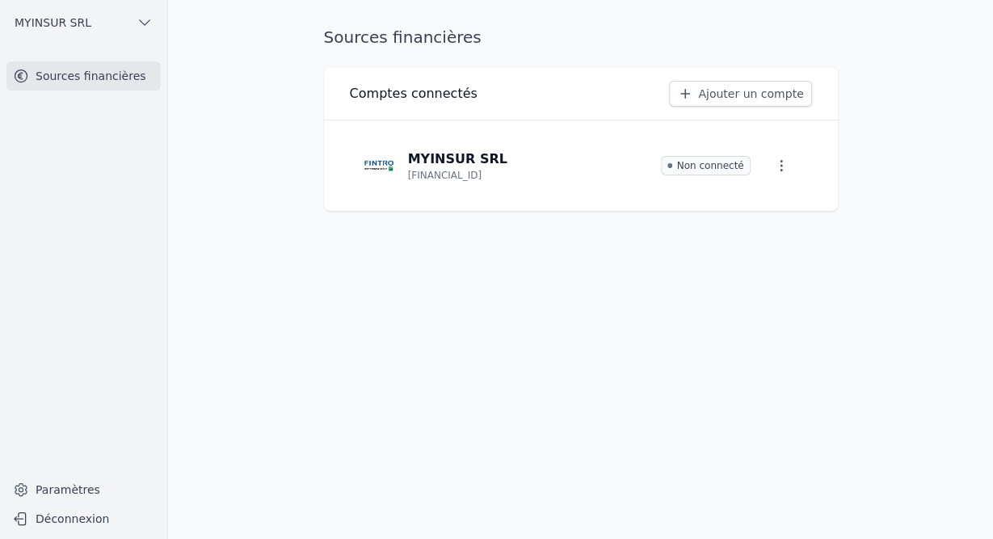
click at [479, 184] on link "MYINSUR SRL [FINANCIAL_ID] Non connecté" at bounding box center [581, 165] width 462 height 65
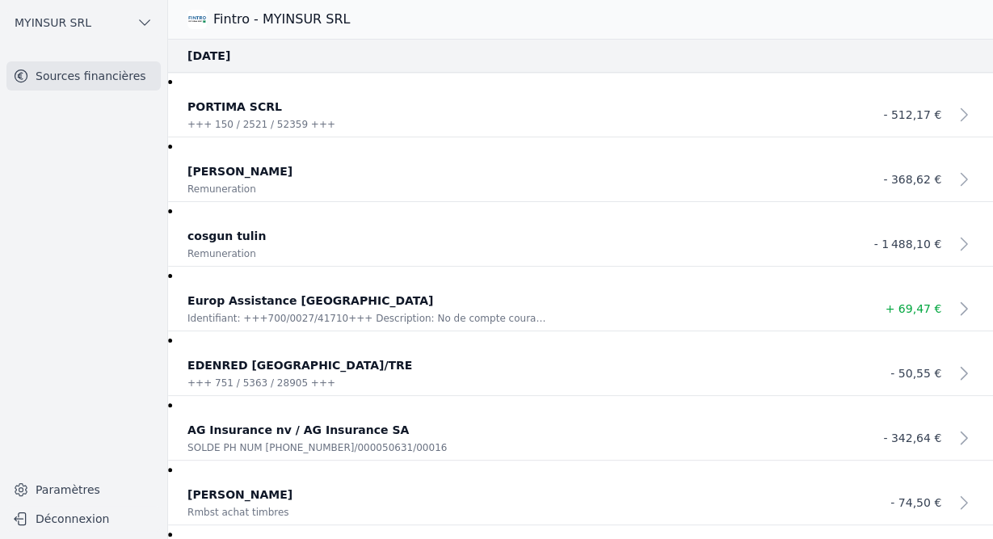
click at [116, 19] on button "MYINSUR SRL" at bounding box center [83, 23] width 154 height 26
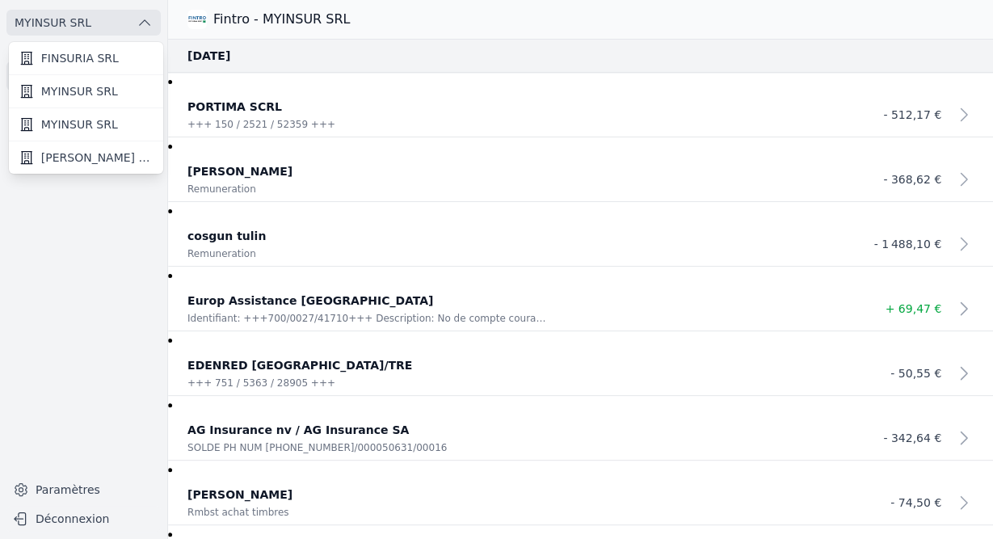
click at [105, 146] on link "[PERSON_NAME] BV" at bounding box center [86, 157] width 154 height 32
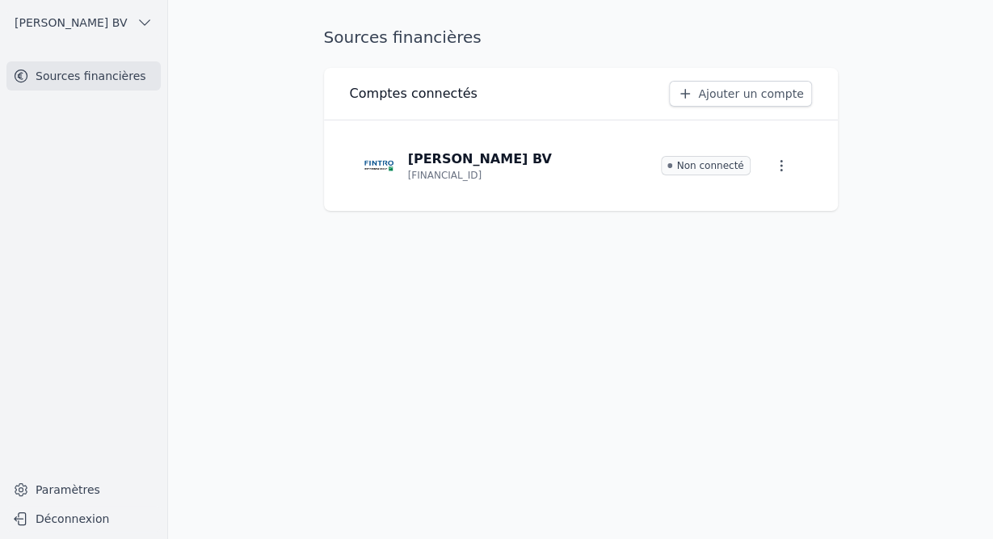
click at [549, 181] on link "[PERSON_NAME] BV [FINANCIAL_ID] Non connecté" at bounding box center [581, 165] width 462 height 65
